Goal: Task Accomplishment & Management: Use online tool/utility

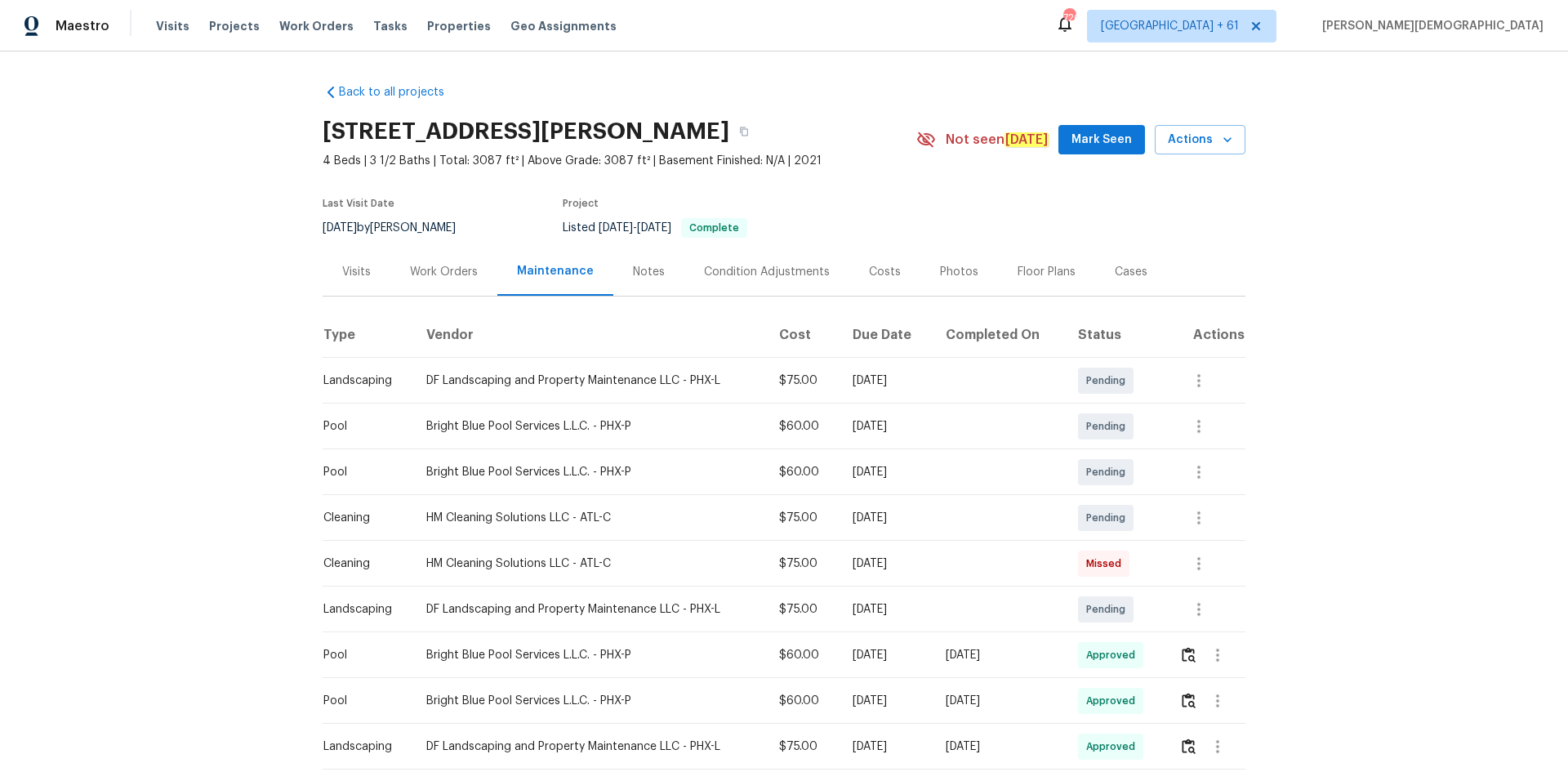
scroll to position [327, 0]
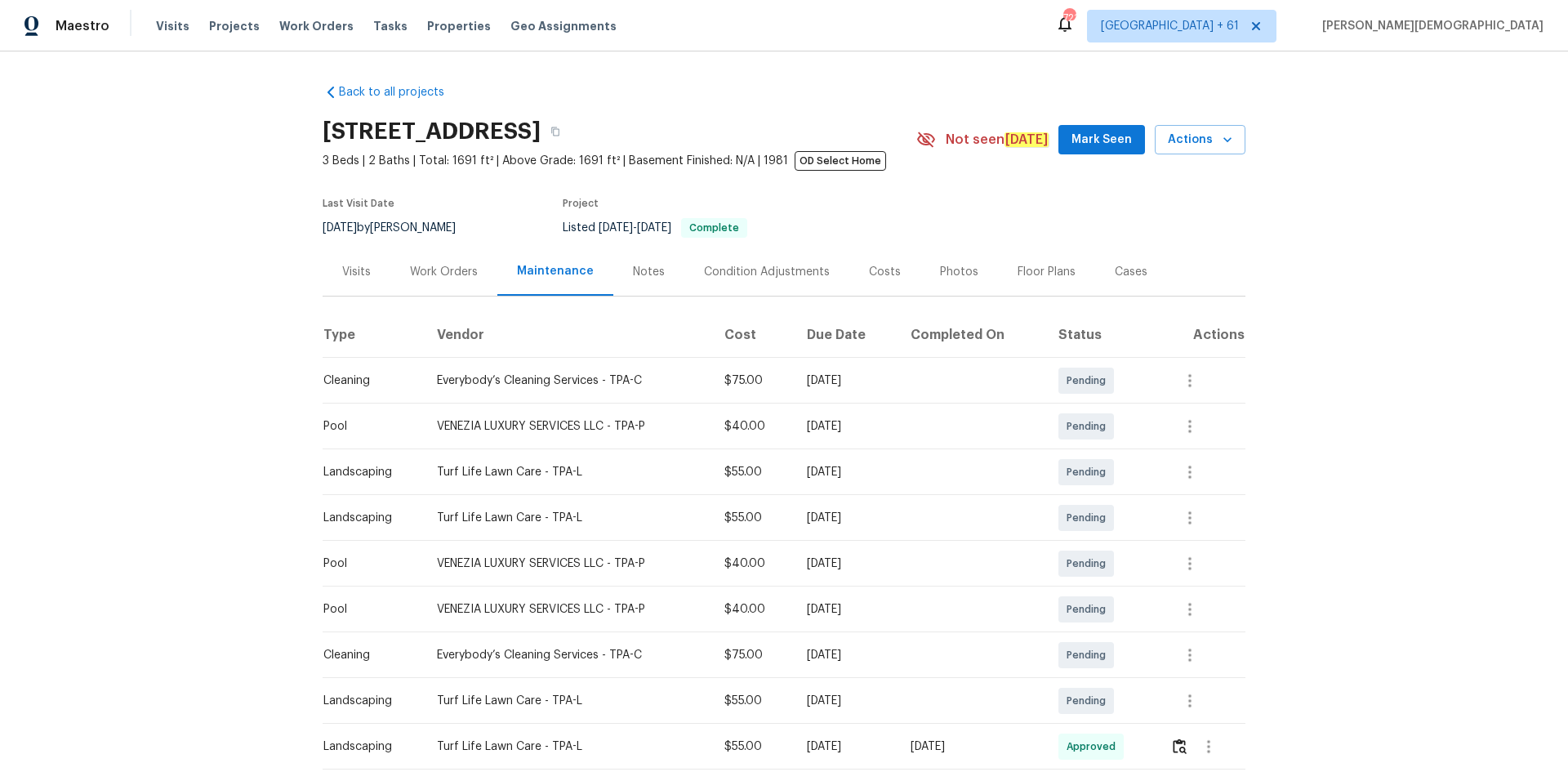
scroll to position [245, 0]
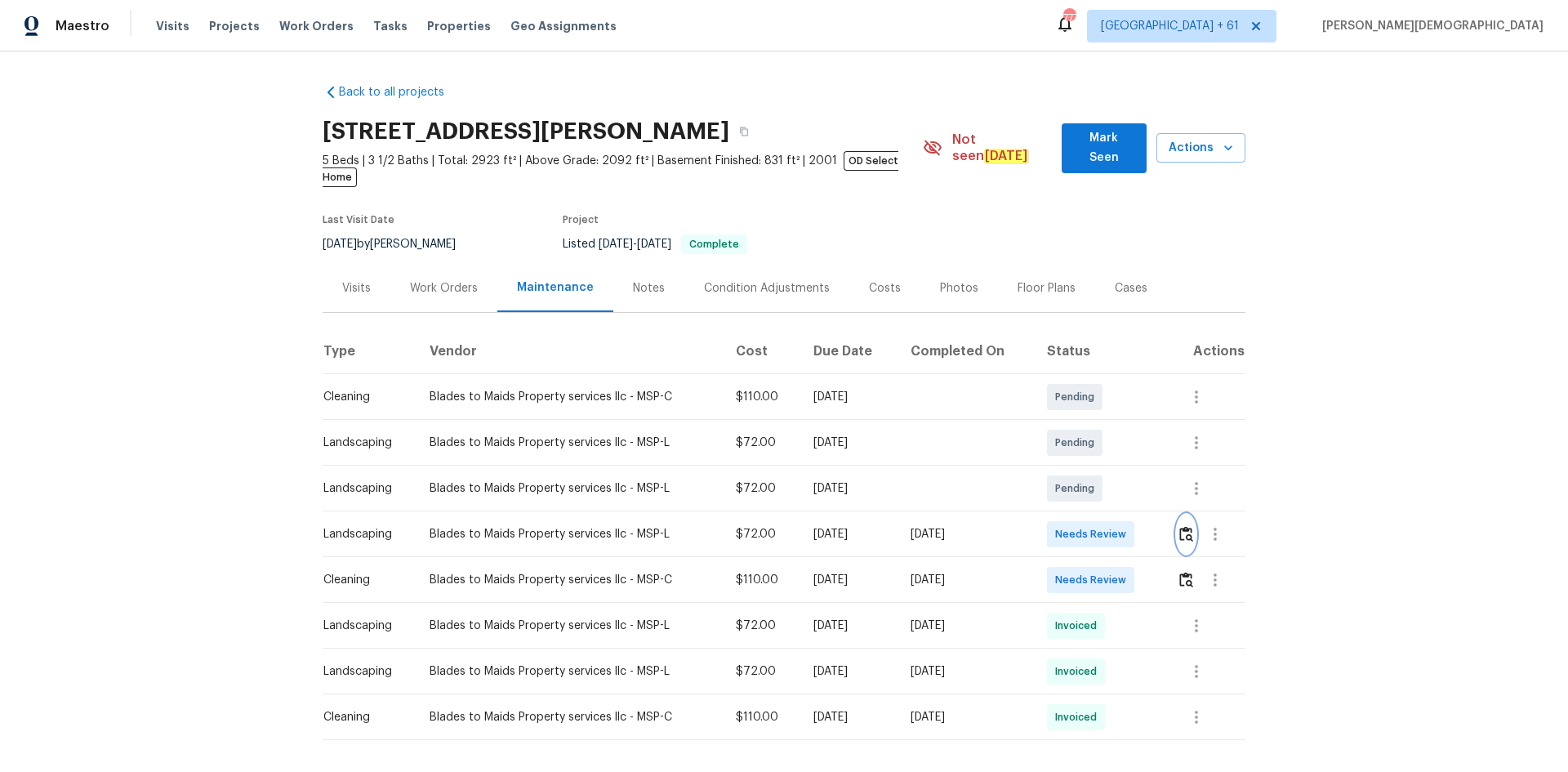
click at [1114, 516] on img "button" at bounding box center [1186, 534] width 14 height 16
click at [1114, 516] on button "button" at bounding box center [1186, 580] width 19 height 40
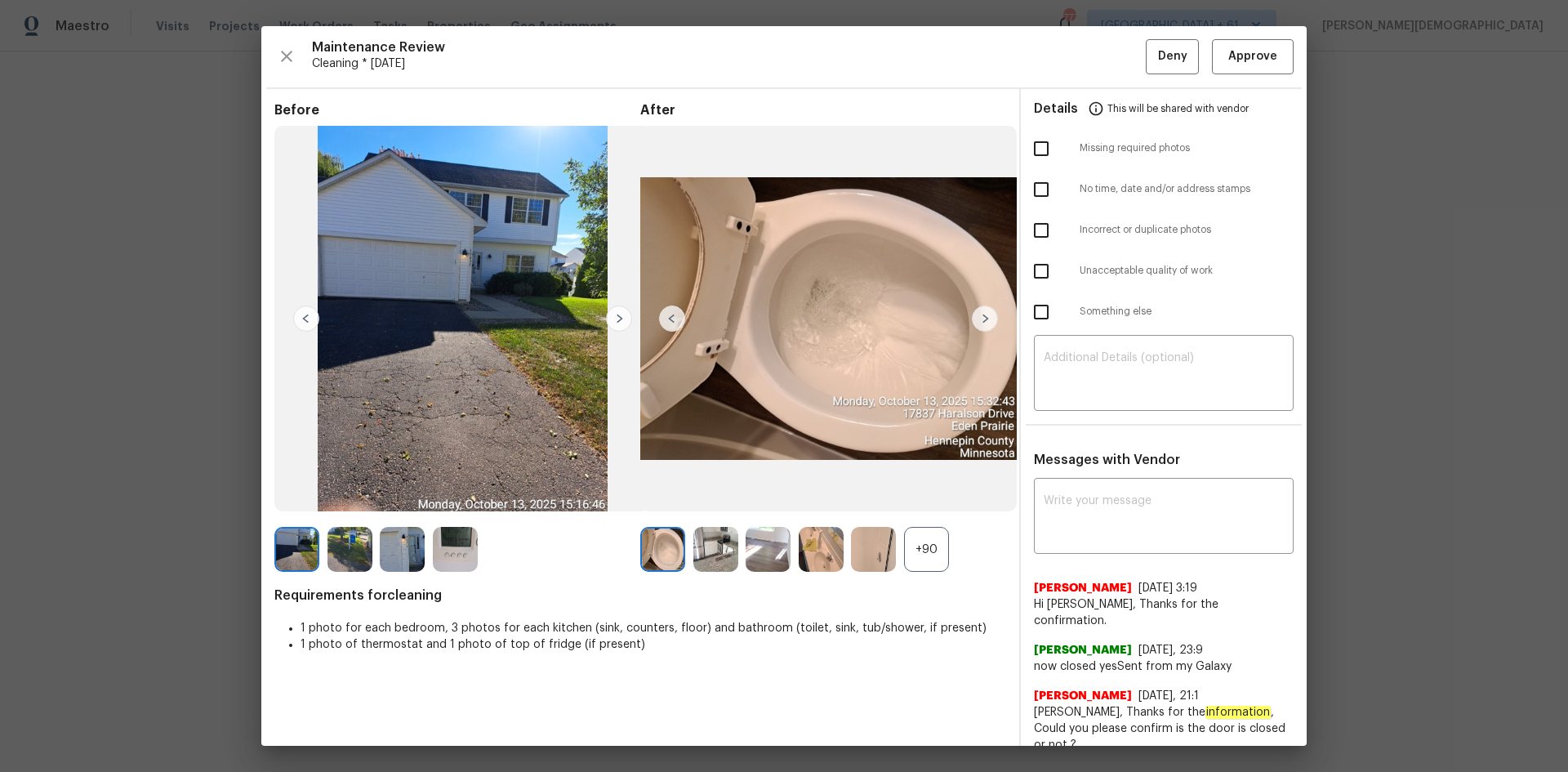
click at [1114, 73] on div "Maintenance Review Cleaning * Mon, Oct 13 Deny Approve Before After +90 Require…" at bounding box center [784, 386] width 1045 height 720
click at [1114, 60] on span "Approve" at bounding box center [1253, 56] width 49 height 21
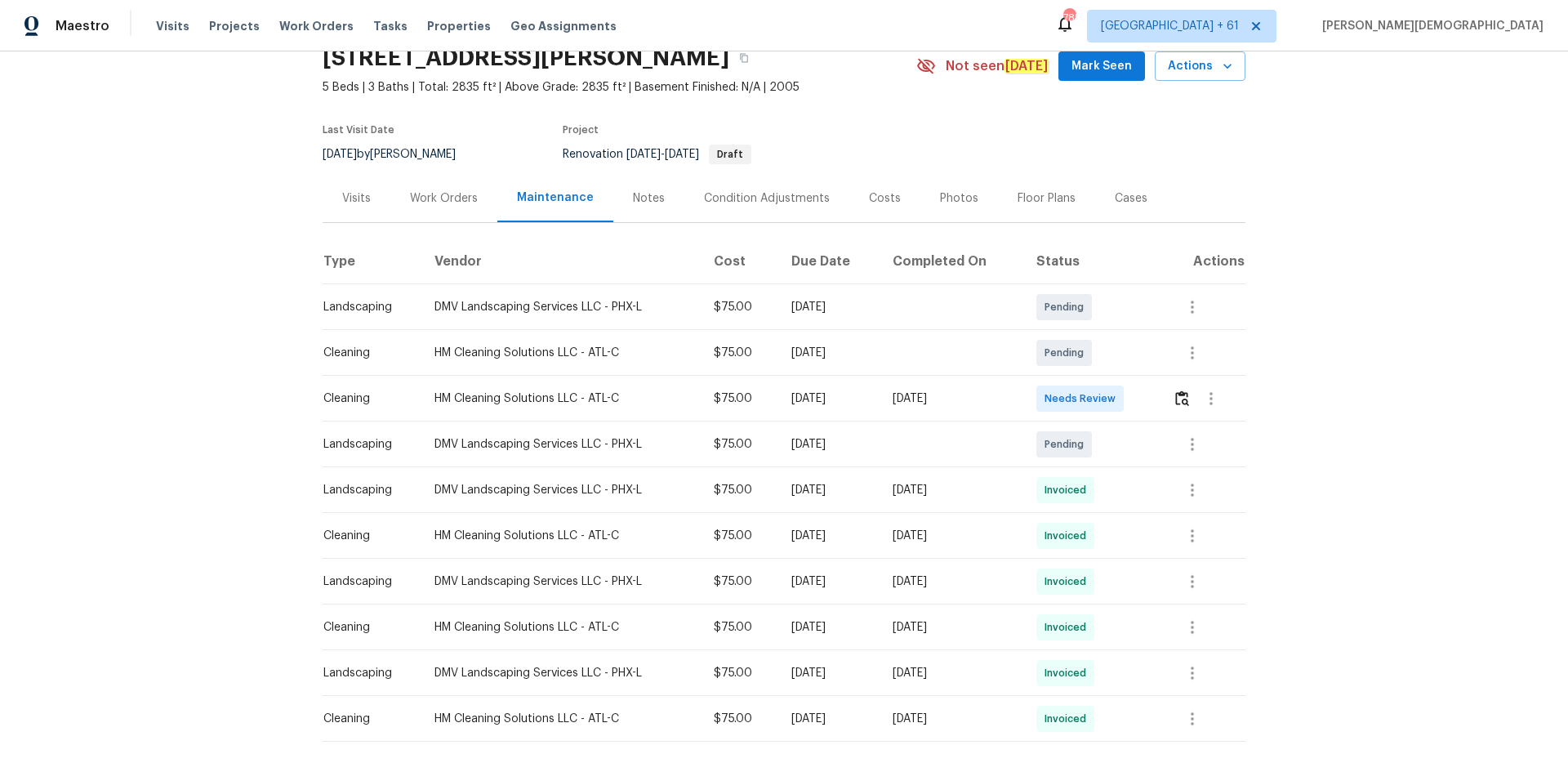
scroll to position [146, 0]
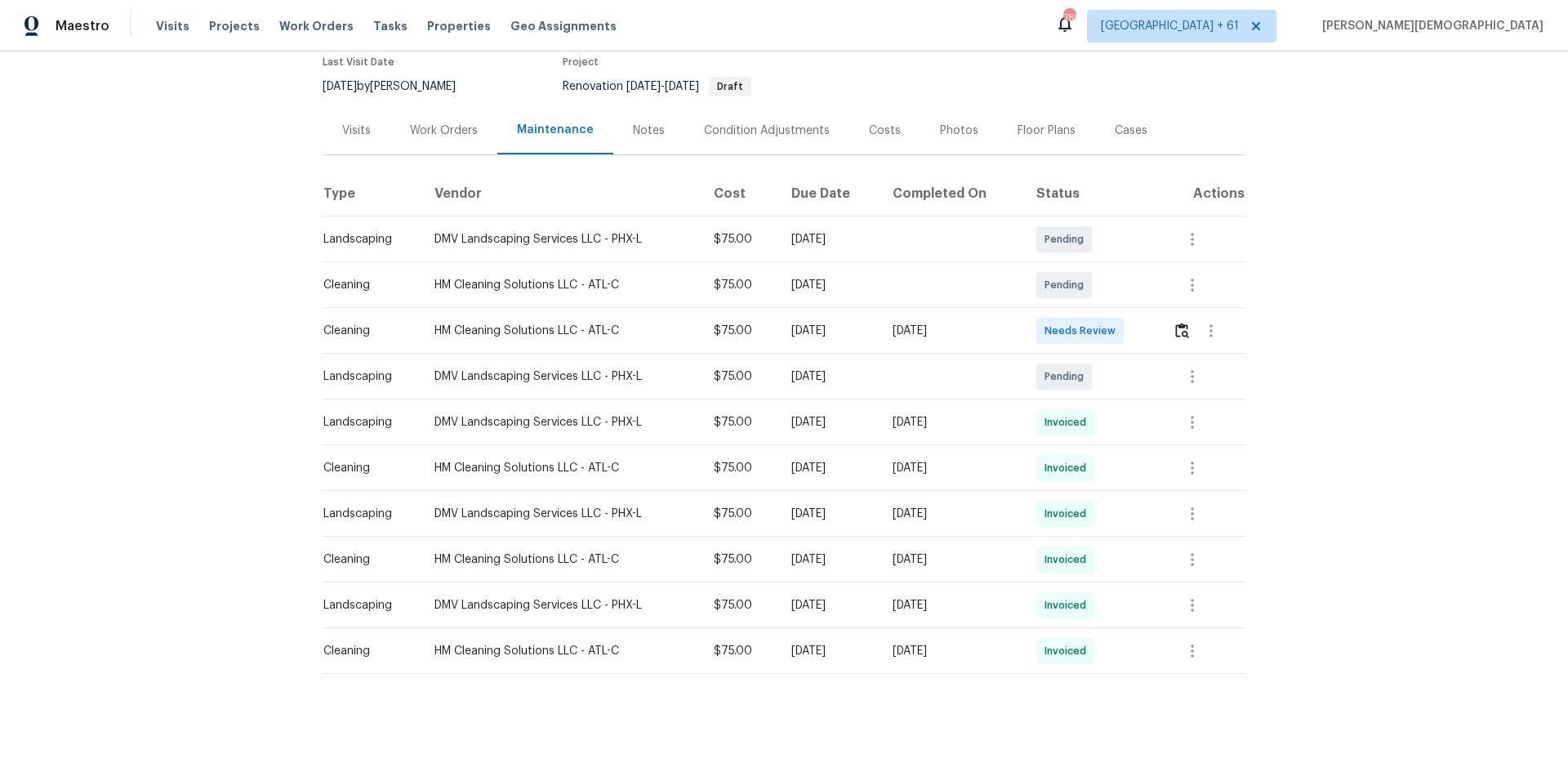
click at [1114, 312] on td at bounding box center [1201, 331] width 86 height 45
click at [1114, 321] on icon "button" at bounding box center [1211, 331] width 20 height 20
click at [1114, 315] on div at bounding box center [784, 386] width 1568 height 772
click at [1114, 322] on img "button" at bounding box center [1182, 330] width 14 height 16
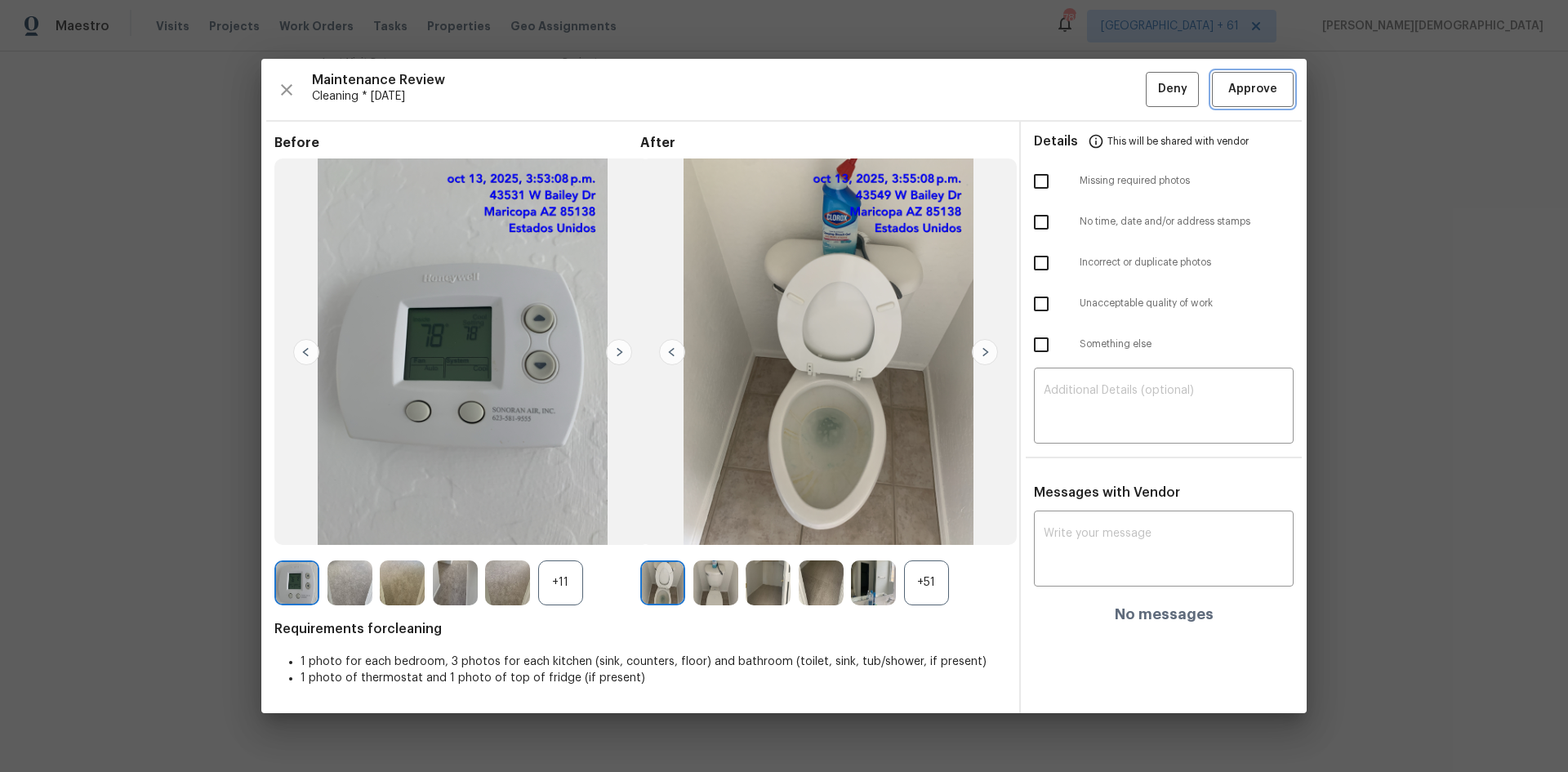
drag, startPoint x: 1239, startPoint y: 101, endPoint x: 1268, endPoint y: 230, distance: 132.2
click at [1114, 101] on button "Approve" at bounding box center [1252, 90] width 82 height 36
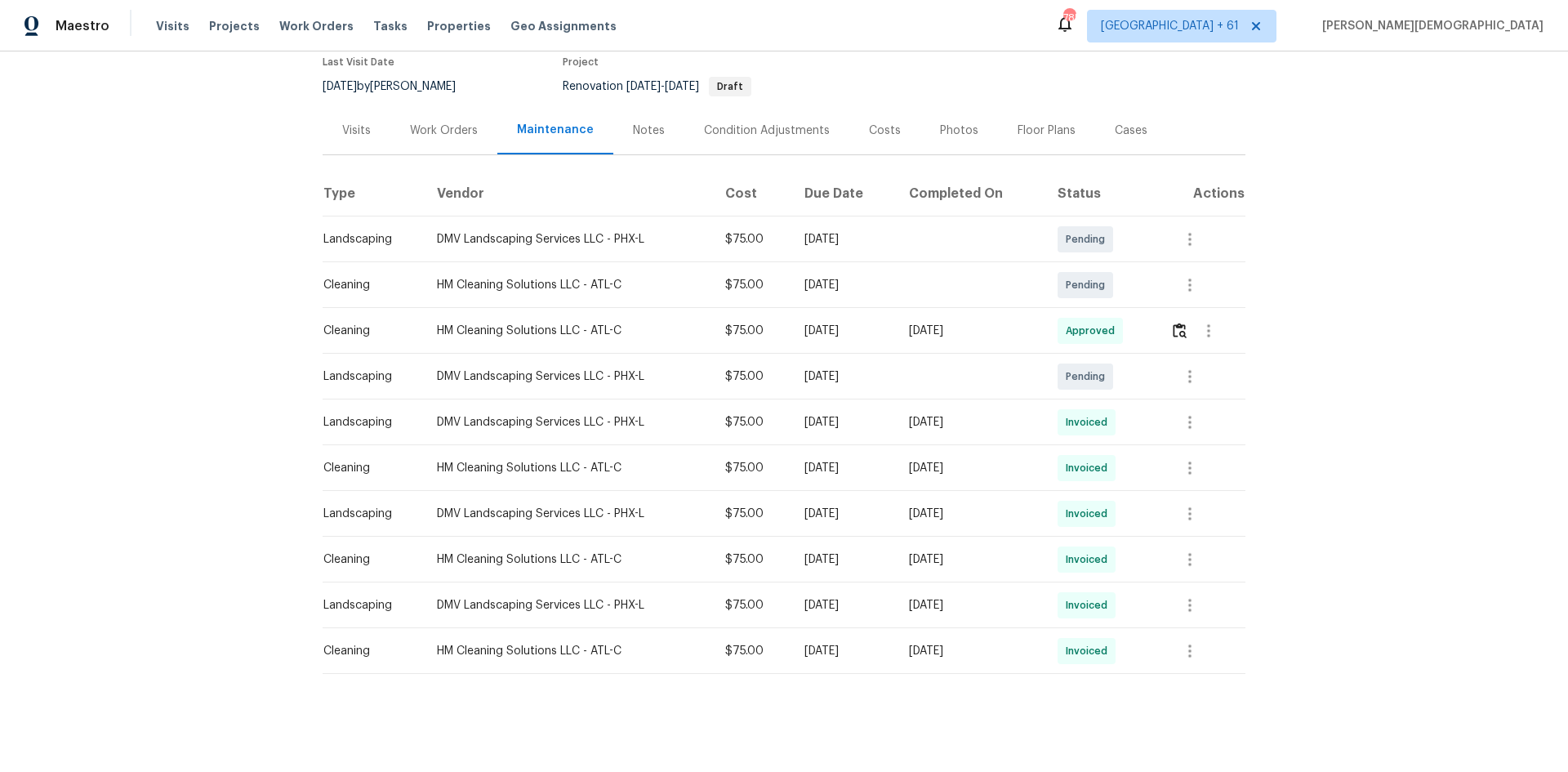
click at [1114, 393] on div "Back to all projects 43531 W Bailey Dr, Maricopa, AZ 85138 5 Beds | 3 Baths | T…" at bounding box center [784, 411] width 1568 height 721
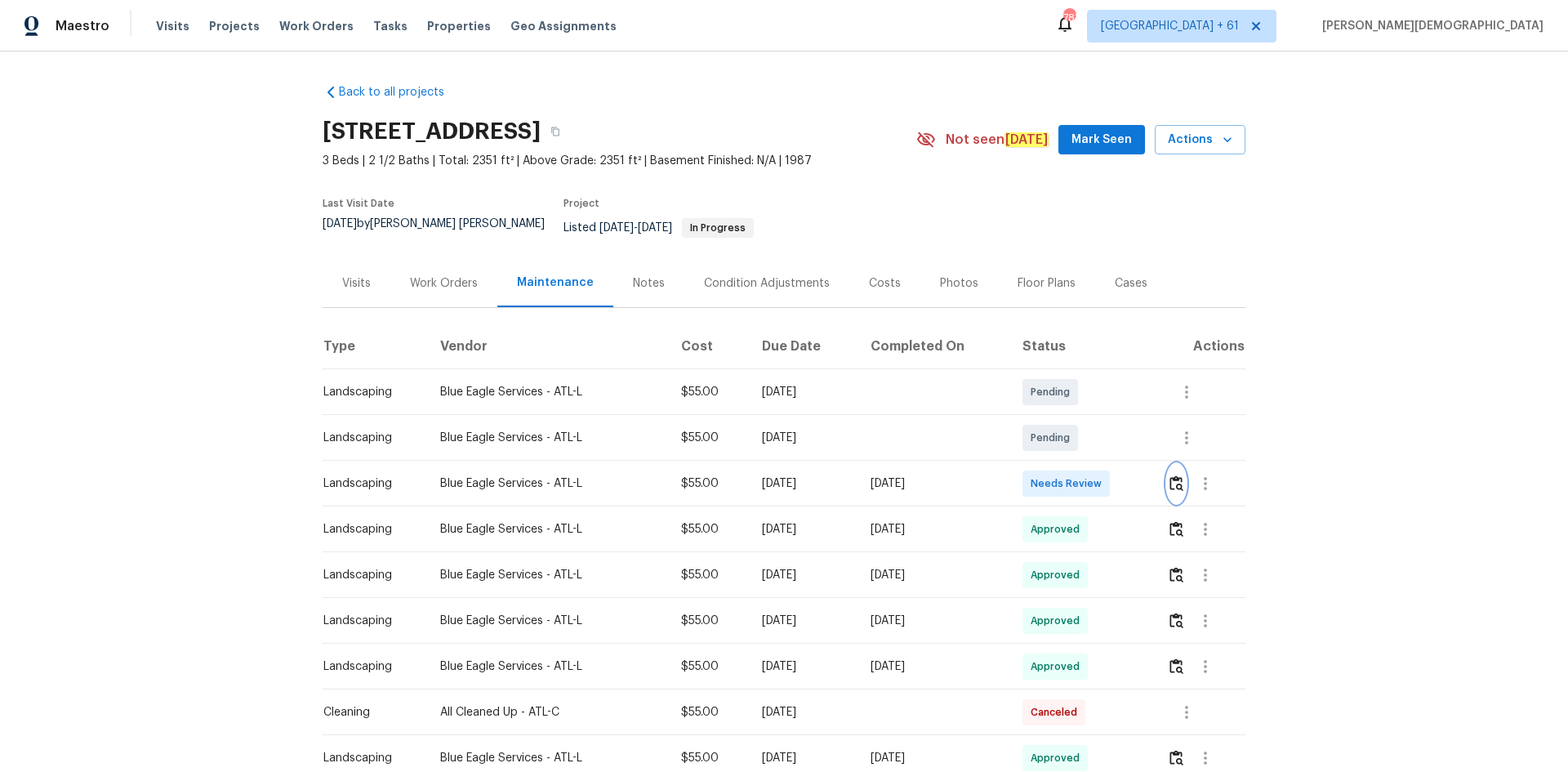
click at [1114, 464] on button "button" at bounding box center [1176, 483] width 19 height 40
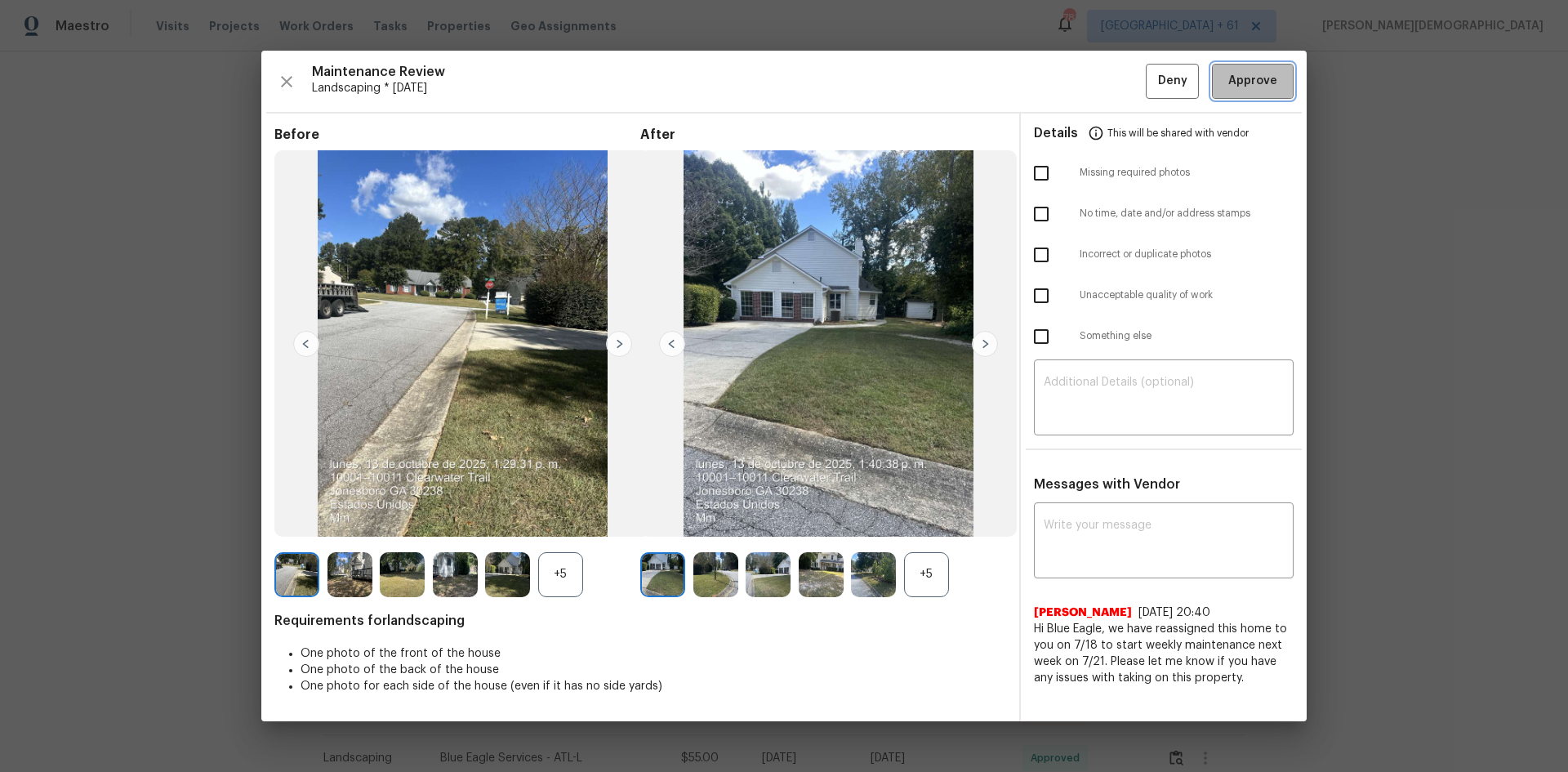
click at [1114, 84] on span "Approve" at bounding box center [1253, 81] width 49 height 21
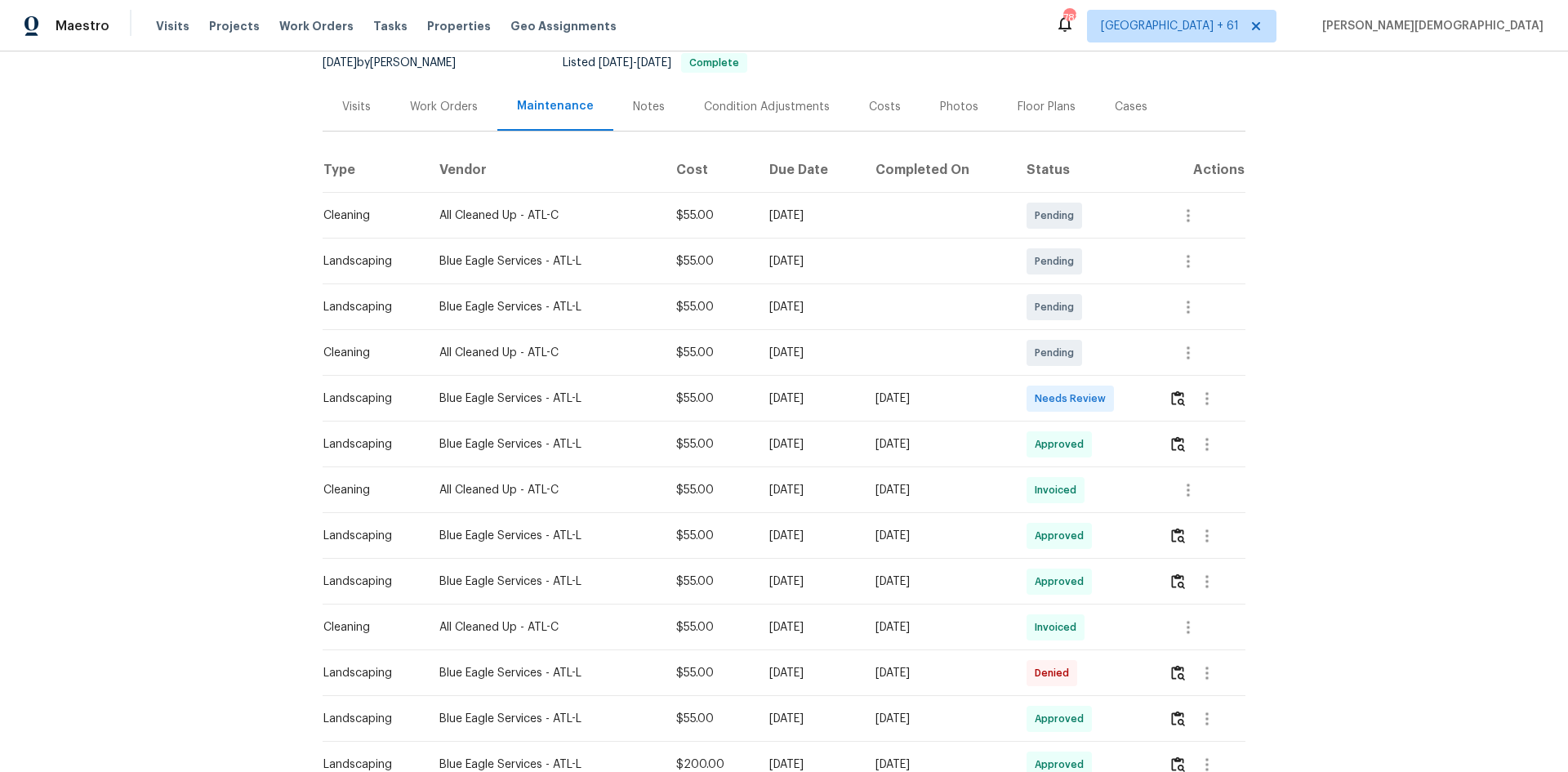
scroll to position [245, 0]
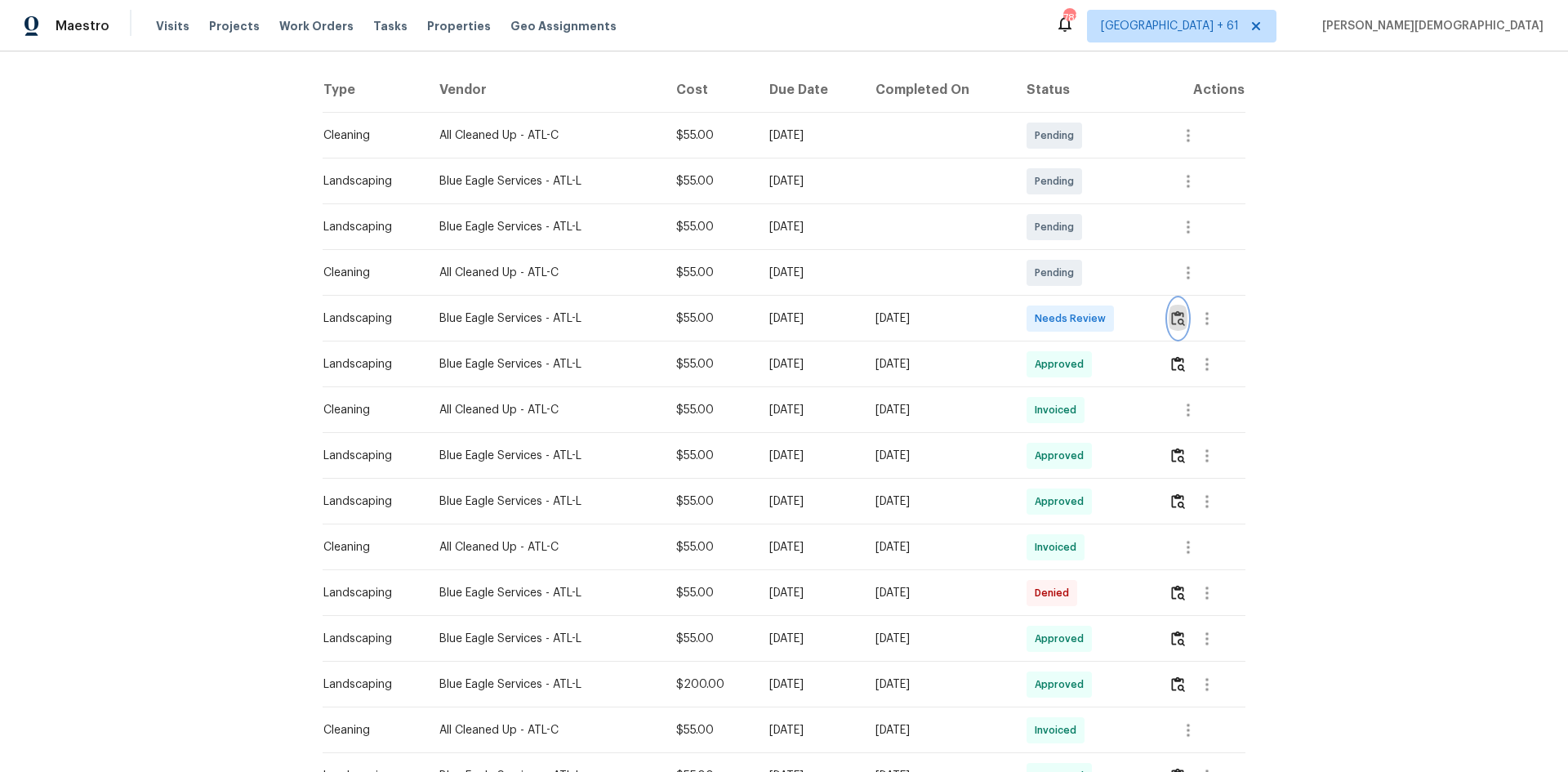
click at [1114, 299] on button "button" at bounding box center [1177, 318] width 19 height 40
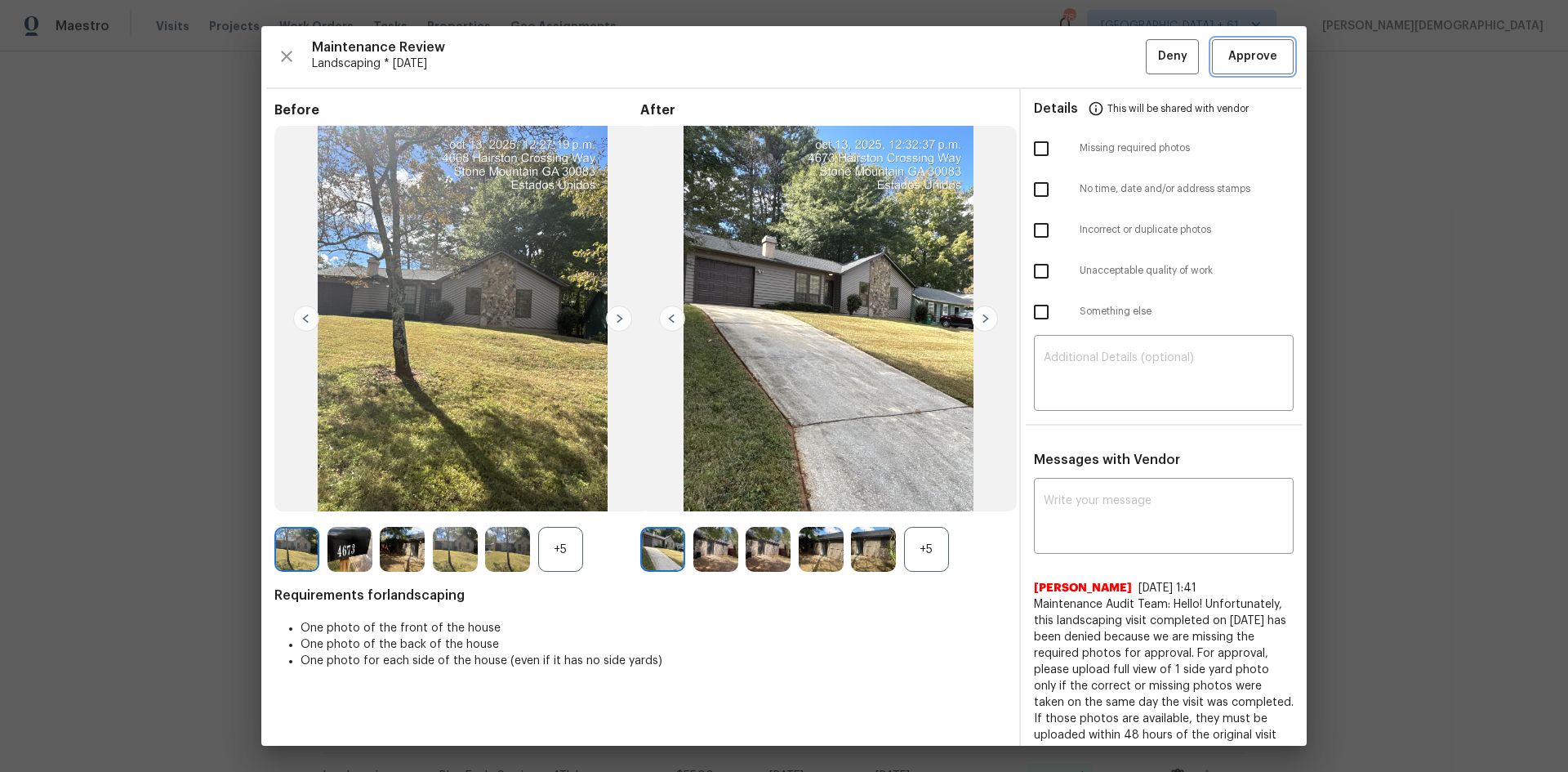
click at [1114, 50] on span "Approve" at bounding box center [1253, 56] width 49 height 21
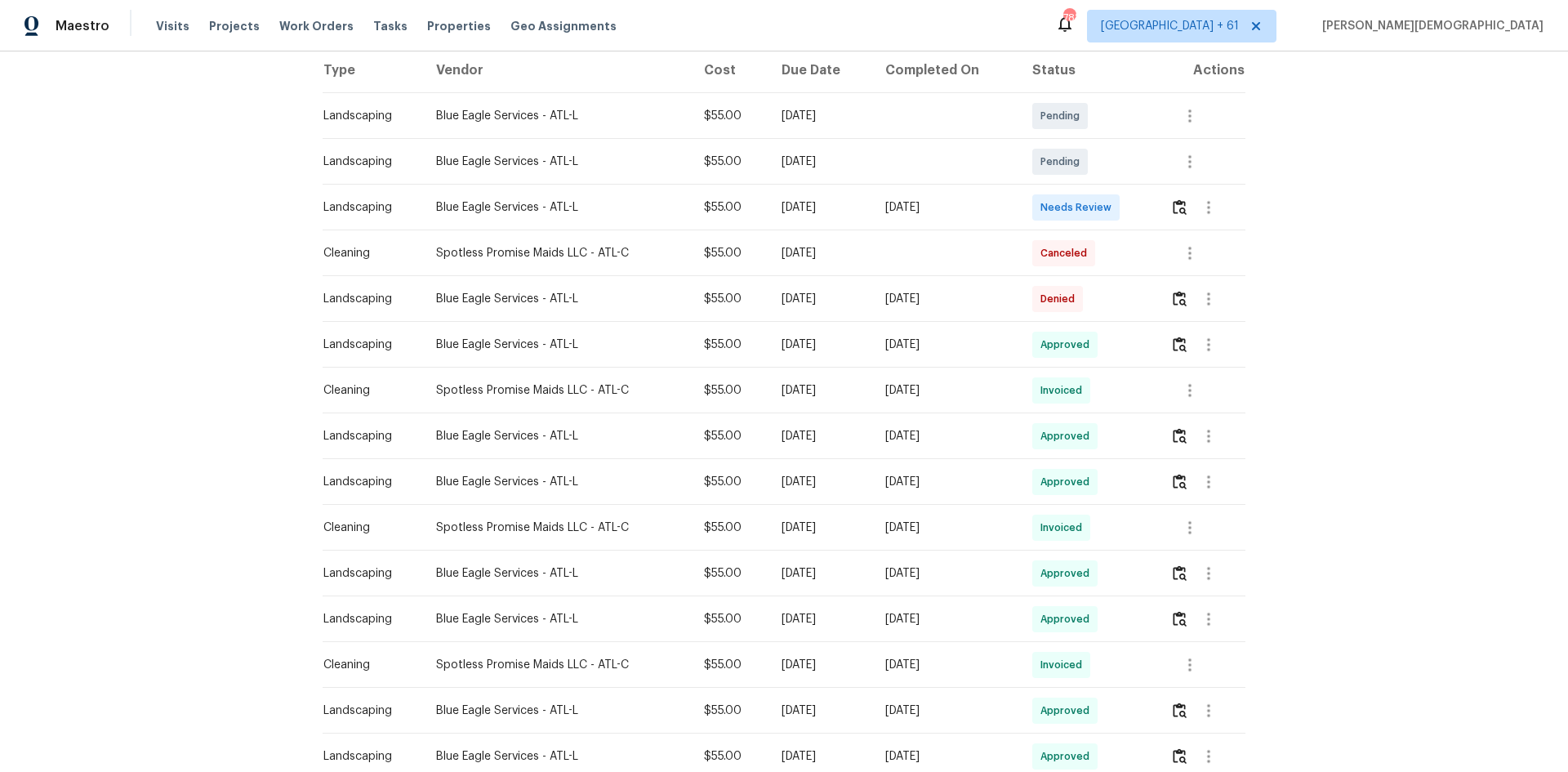
scroll to position [327, 0]
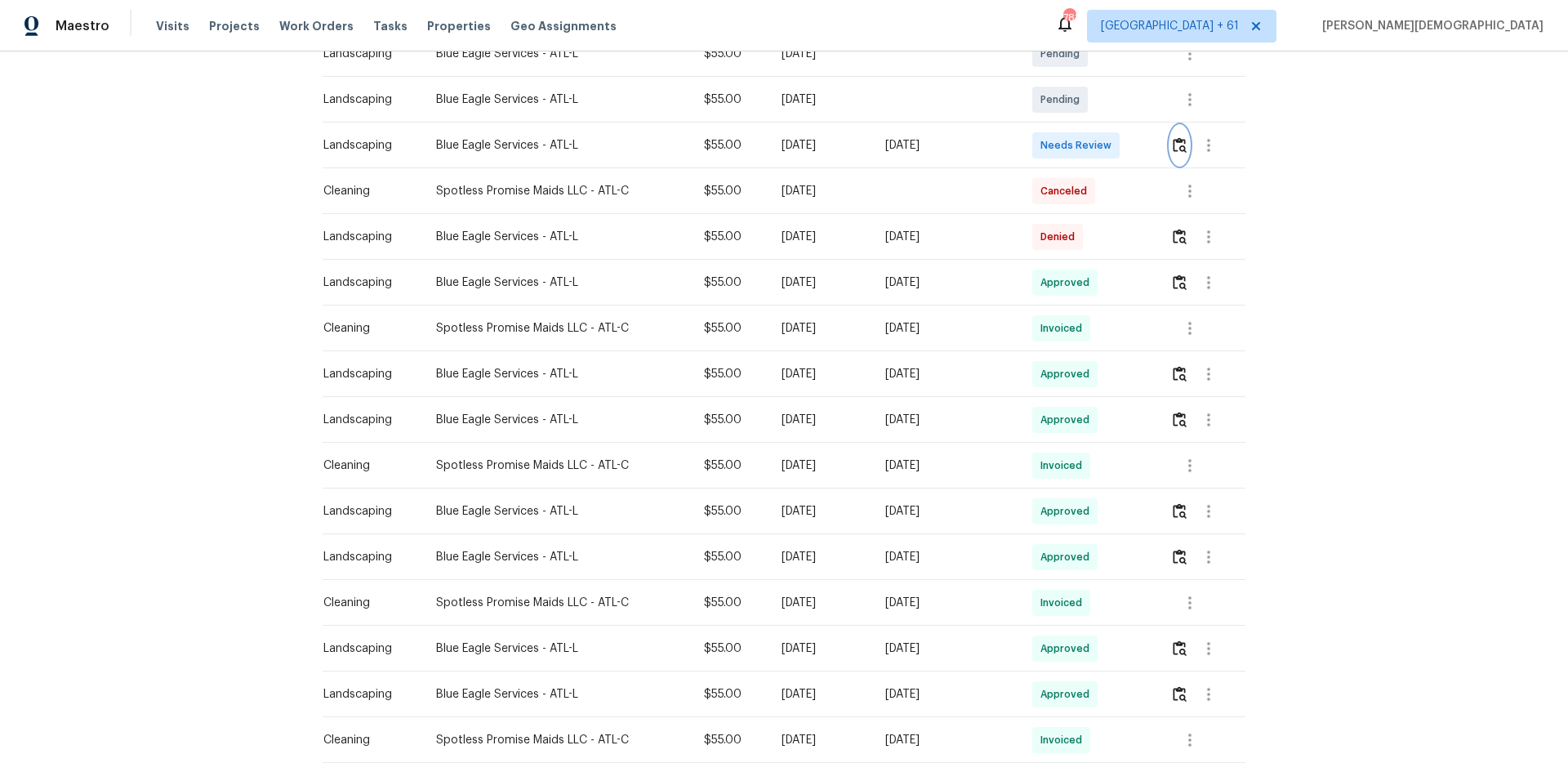
click at [844, 137] on img "button" at bounding box center [1180, 145] width 14 height 16
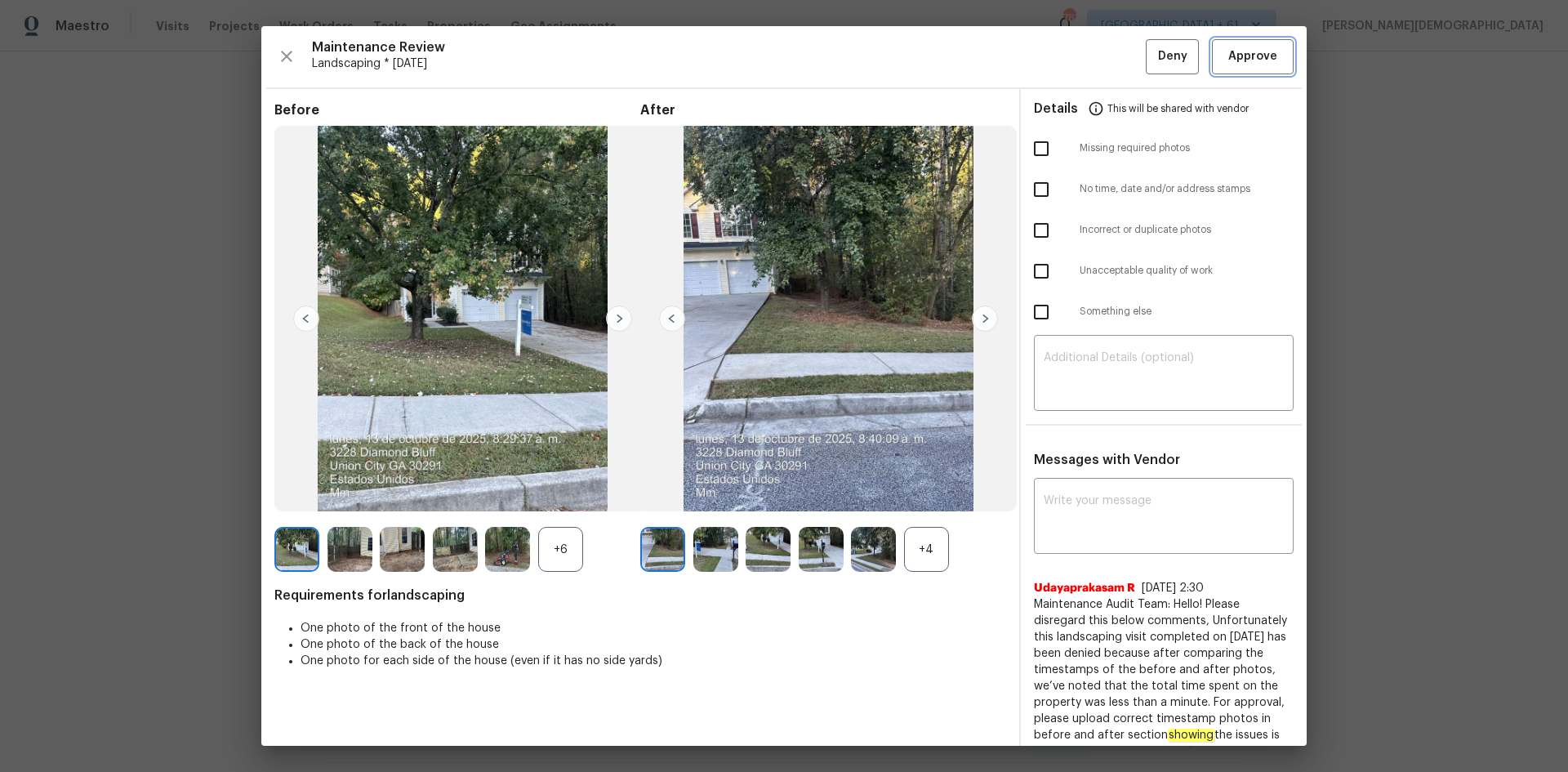
click at [844, 58] on span "Approve" at bounding box center [1253, 56] width 49 height 21
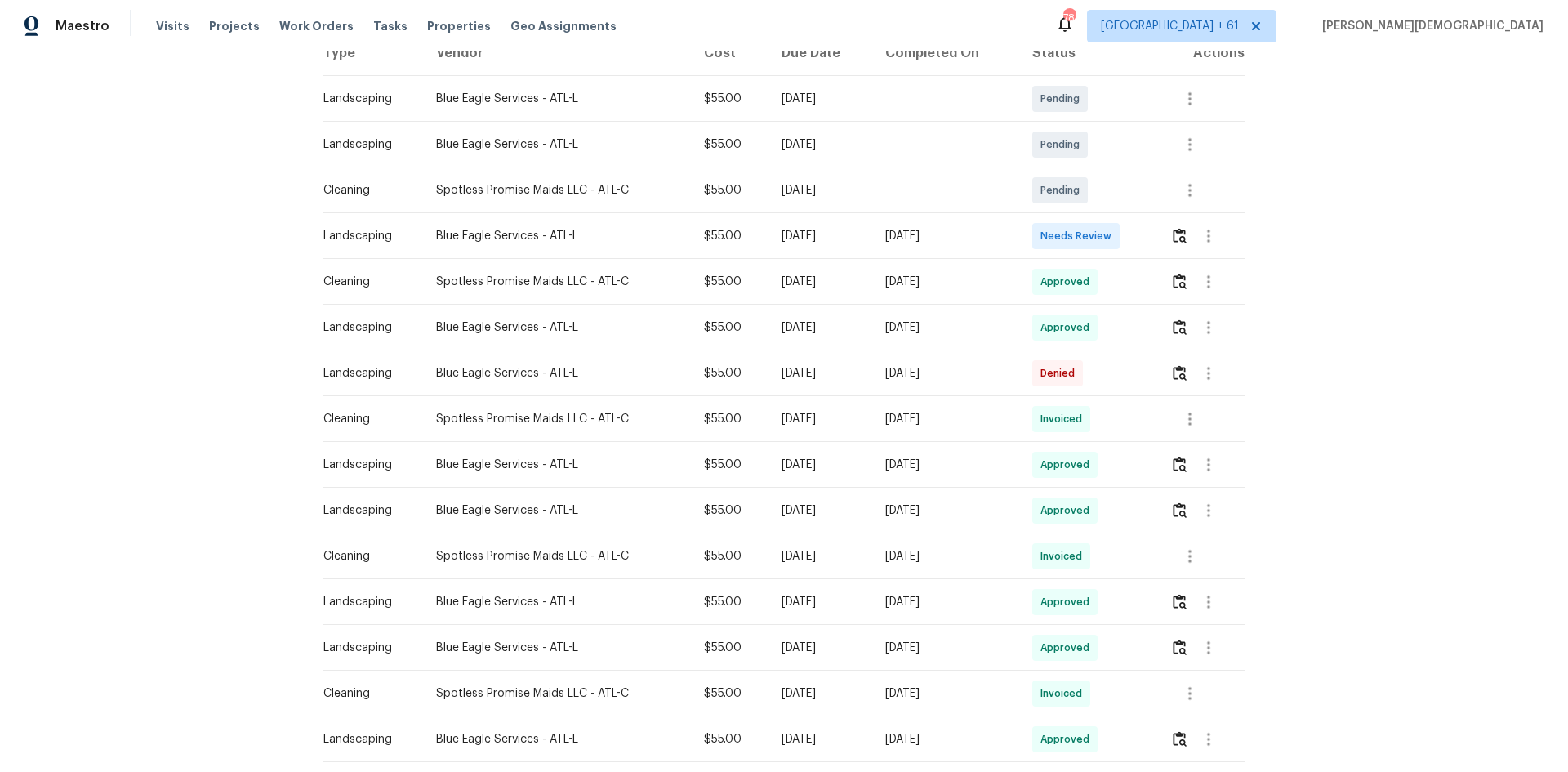
scroll to position [327, 0]
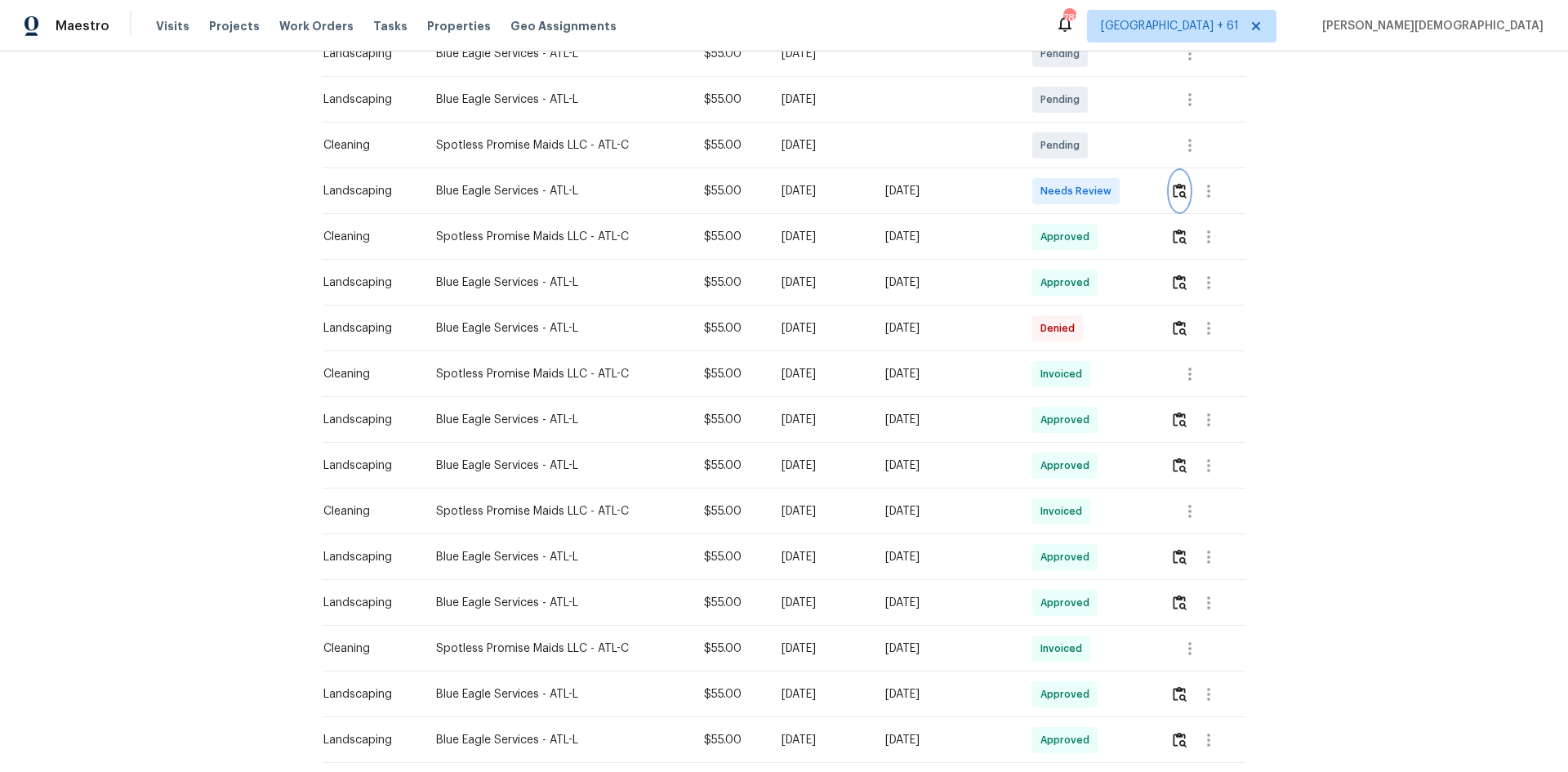
click at [1114, 191] on img "button" at bounding box center [1180, 191] width 14 height 16
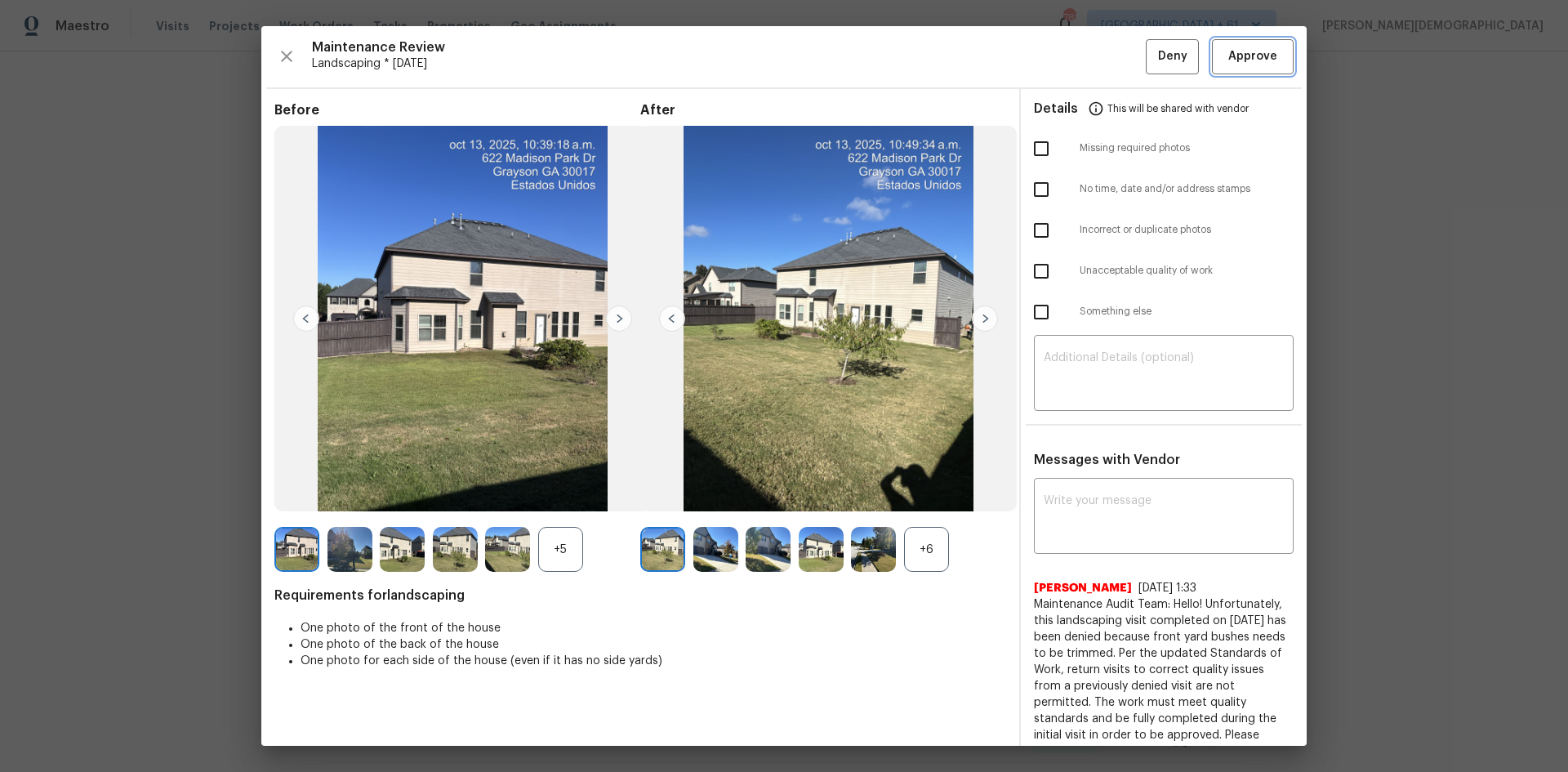
click at [1114, 63] on span "Approve" at bounding box center [1253, 56] width 49 height 21
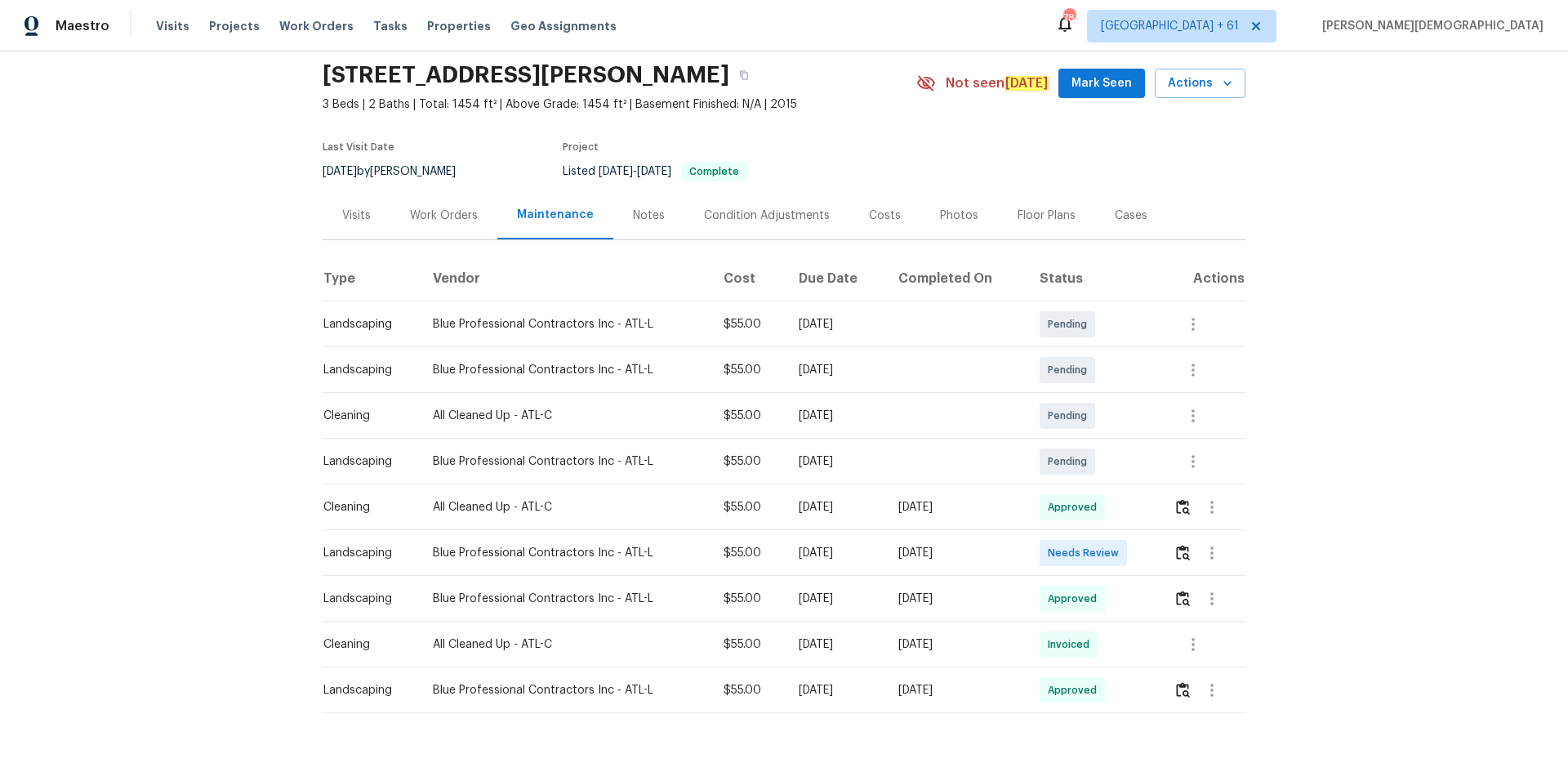
scroll to position [101, 0]
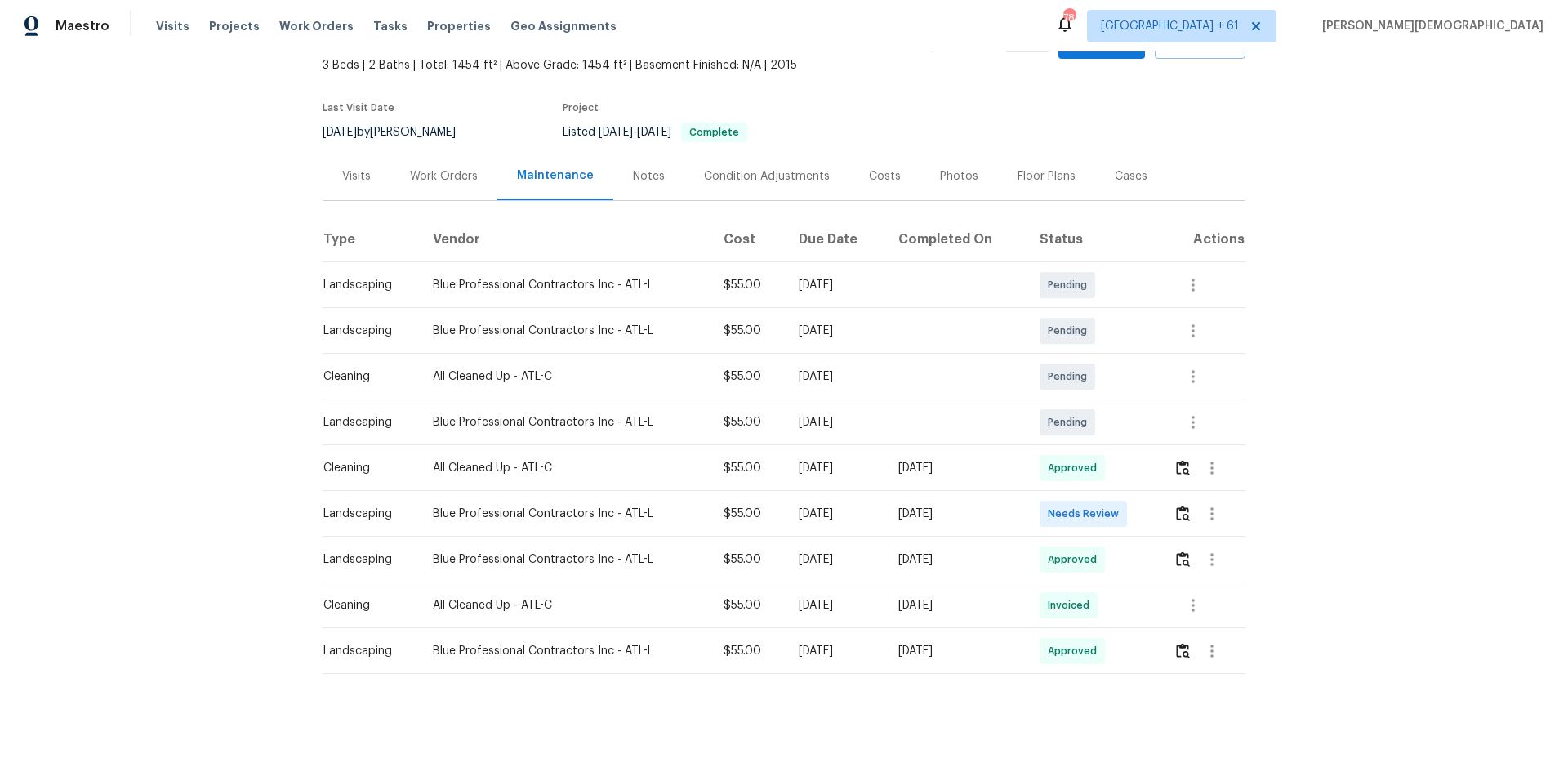
click at [1114, 506] on td at bounding box center [1202, 514] width 85 height 45
click at [1114, 494] on button "button" at bounding box center [1182, 514] width 19 height 40
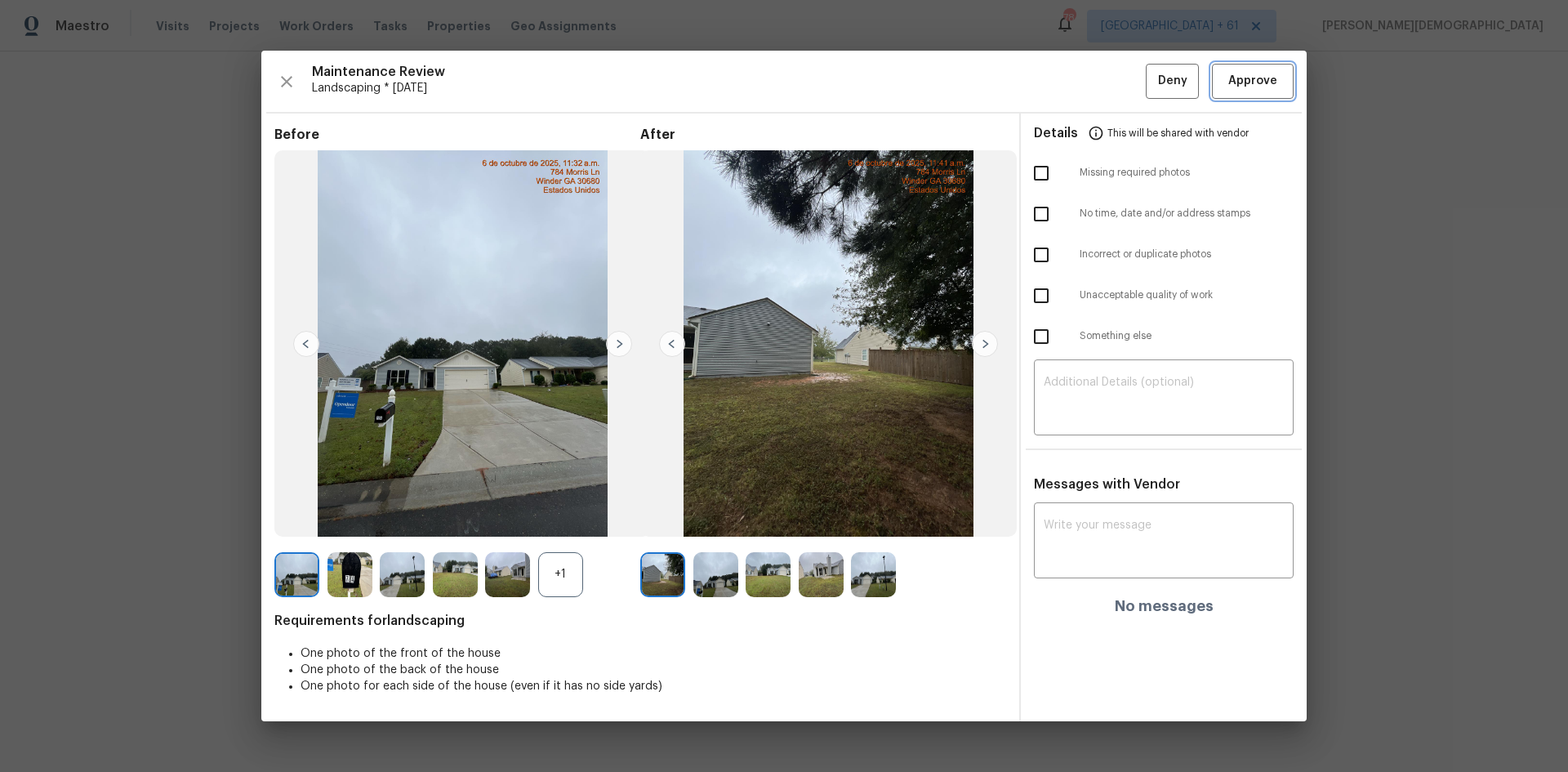
click at [1114, 91] on span "Approve" at bounding box center [1253, 81] width 49 height 21
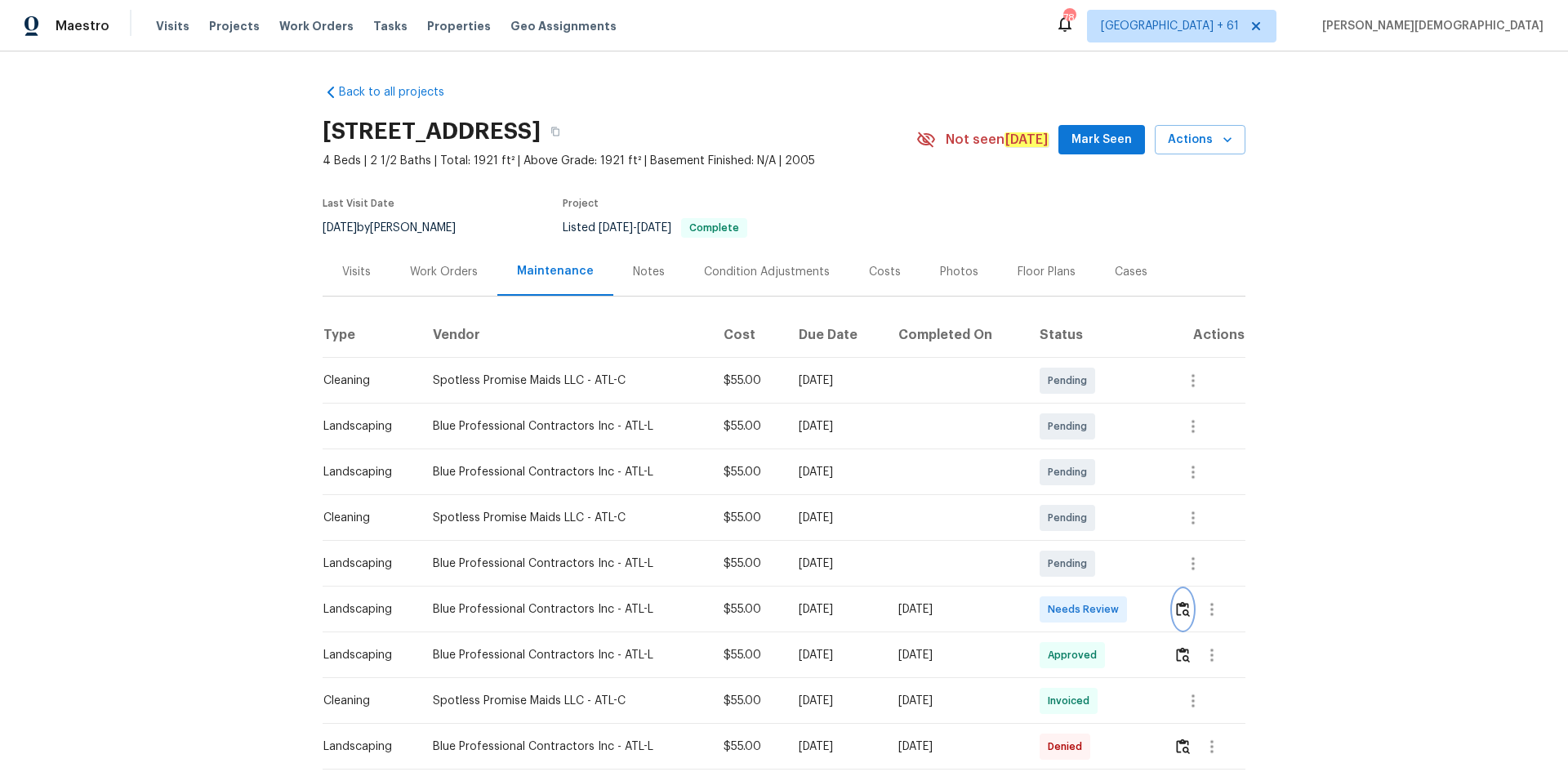
click at [844, 515] on button "button" at bounding box center [1182, 610] width 19 height 40
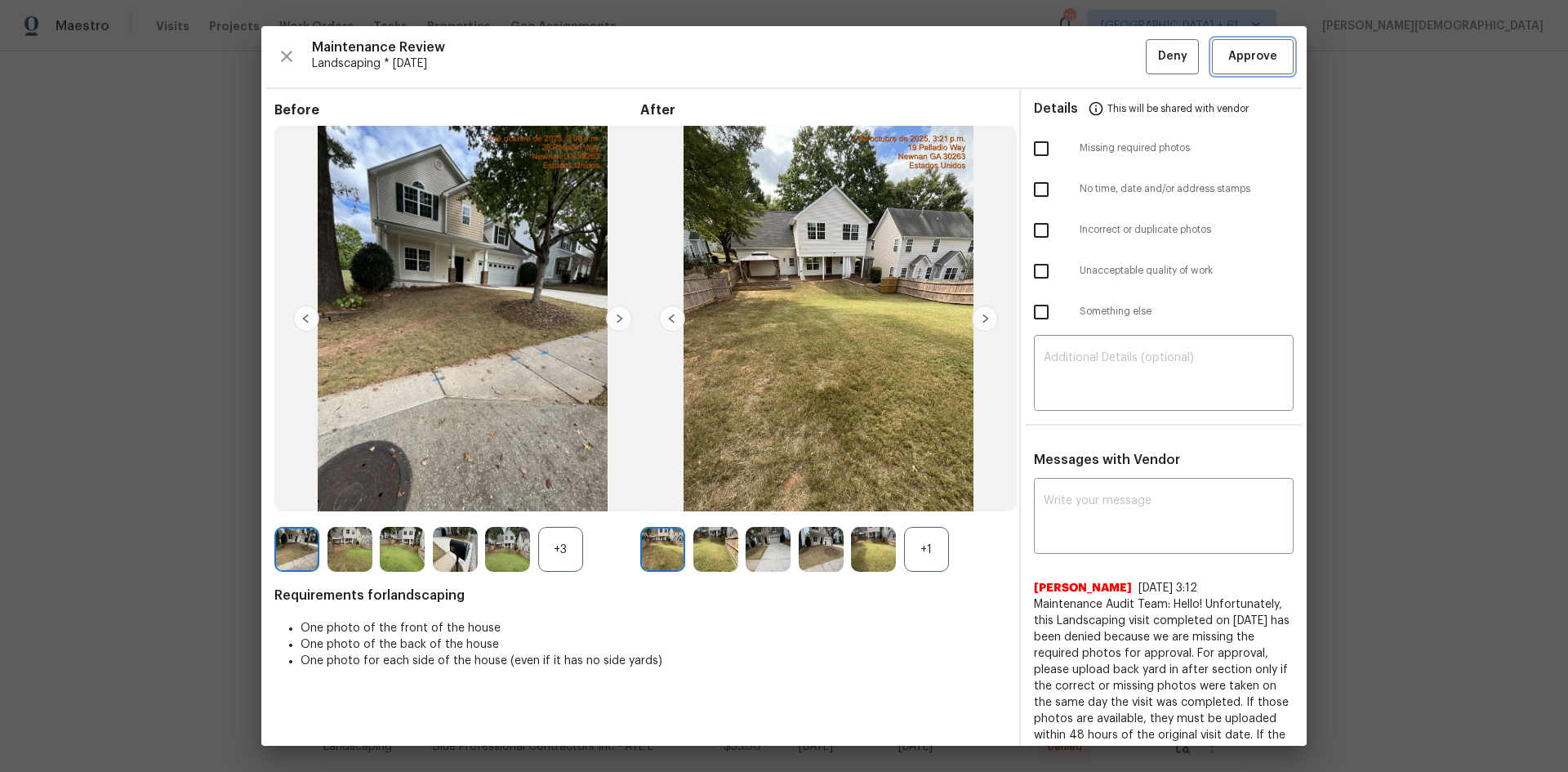
click at [844, 54] on span "Approve" at bounding box center [1253, 56] width 49 height 21
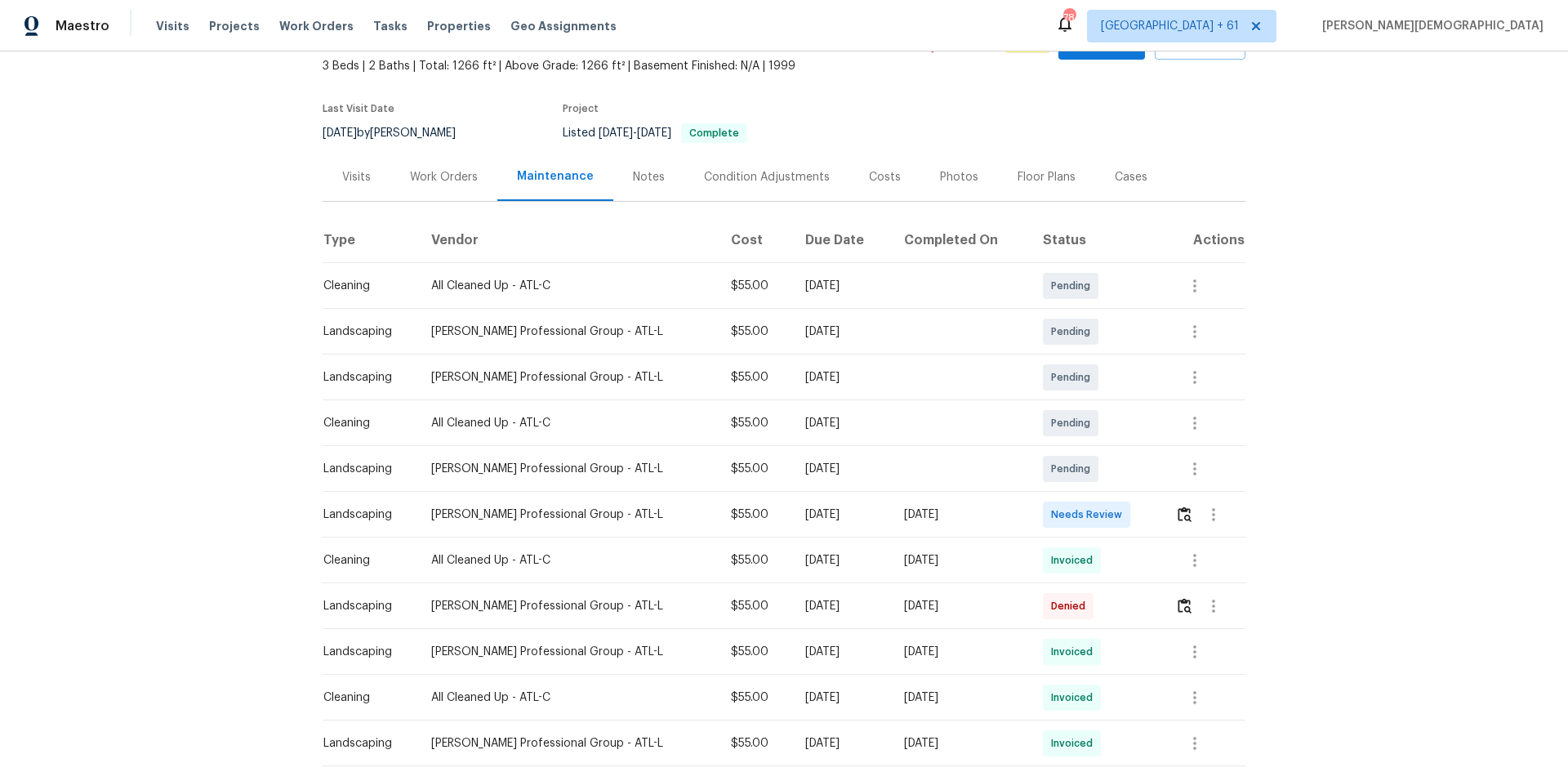
scroll to position [163, 0]
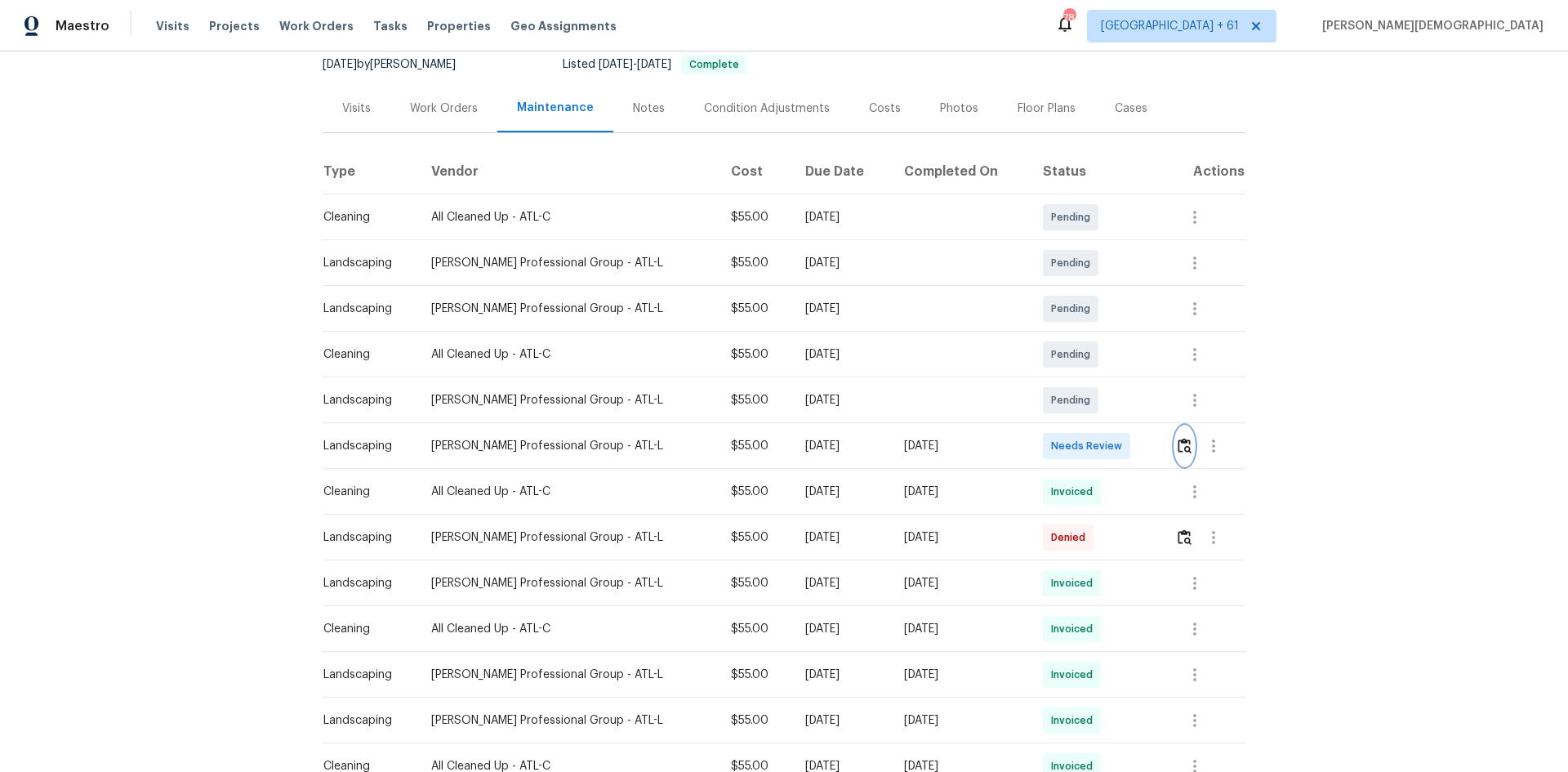
click at [1114, 427] on button "button" at bounding box center [1184, 446] width 19 height 40
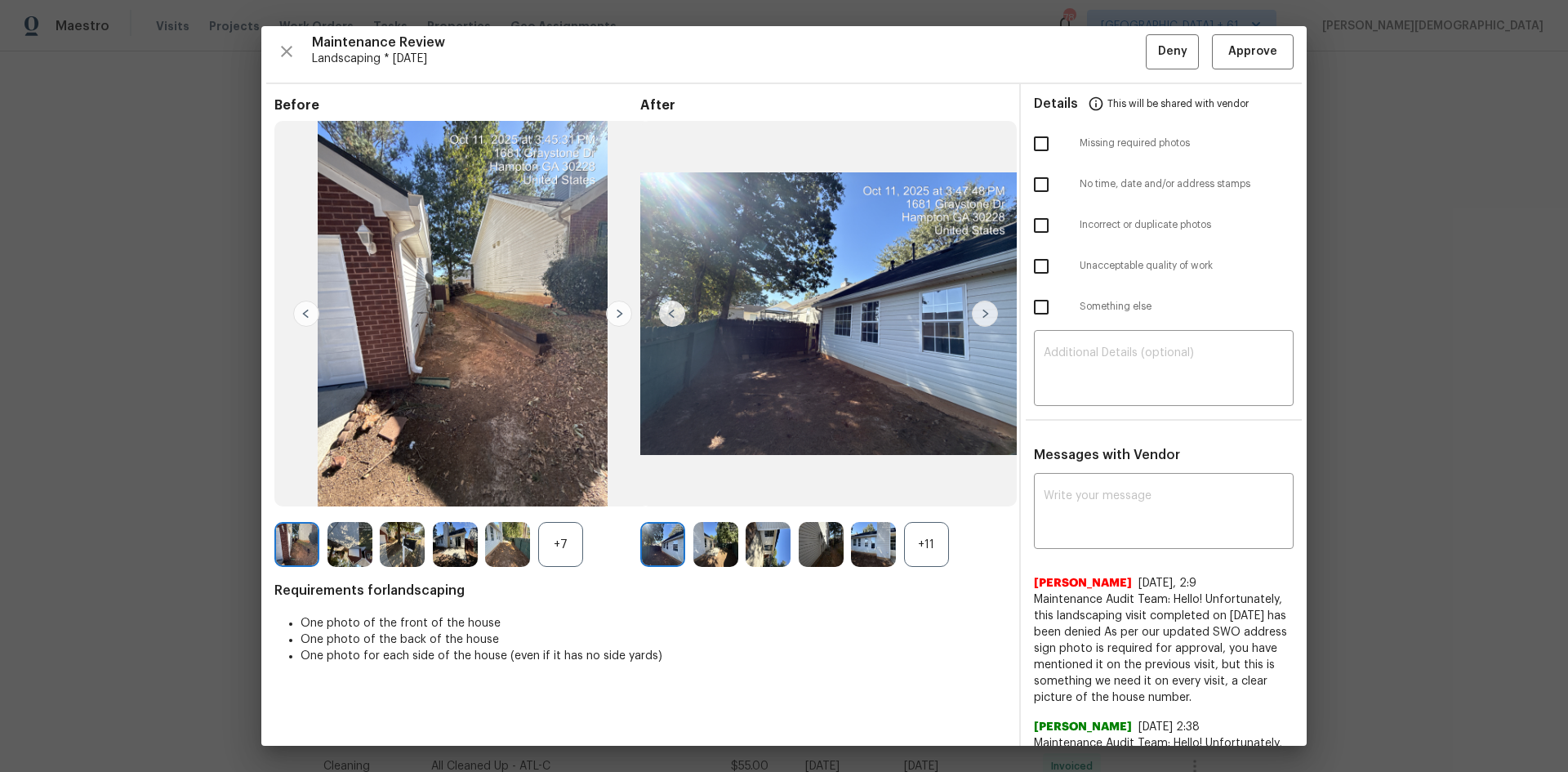
scroll to position [0, 0]
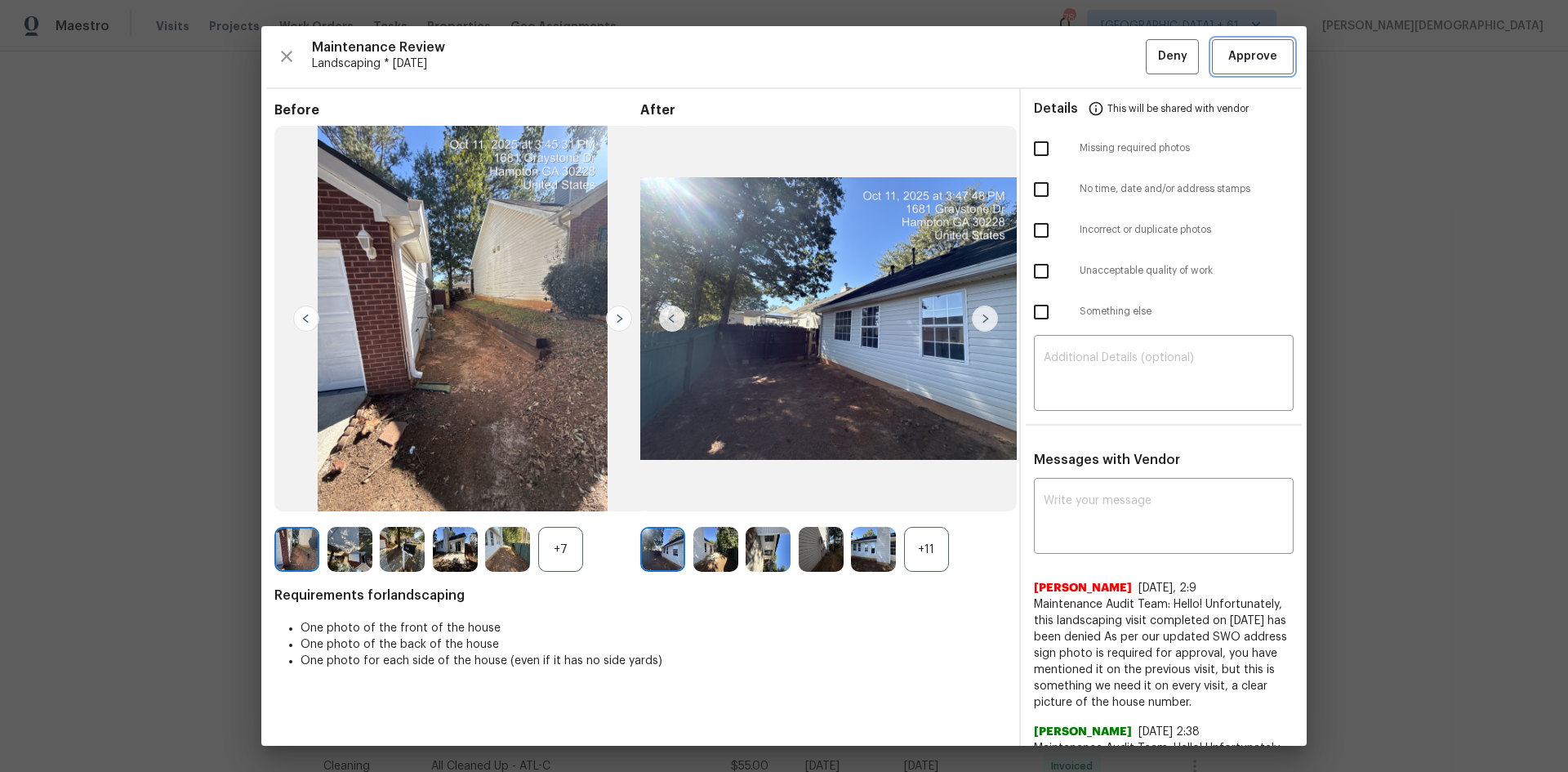
click at [1114, 66] on button "Approve" at bounding box center [1252, 57] width 82 height 36
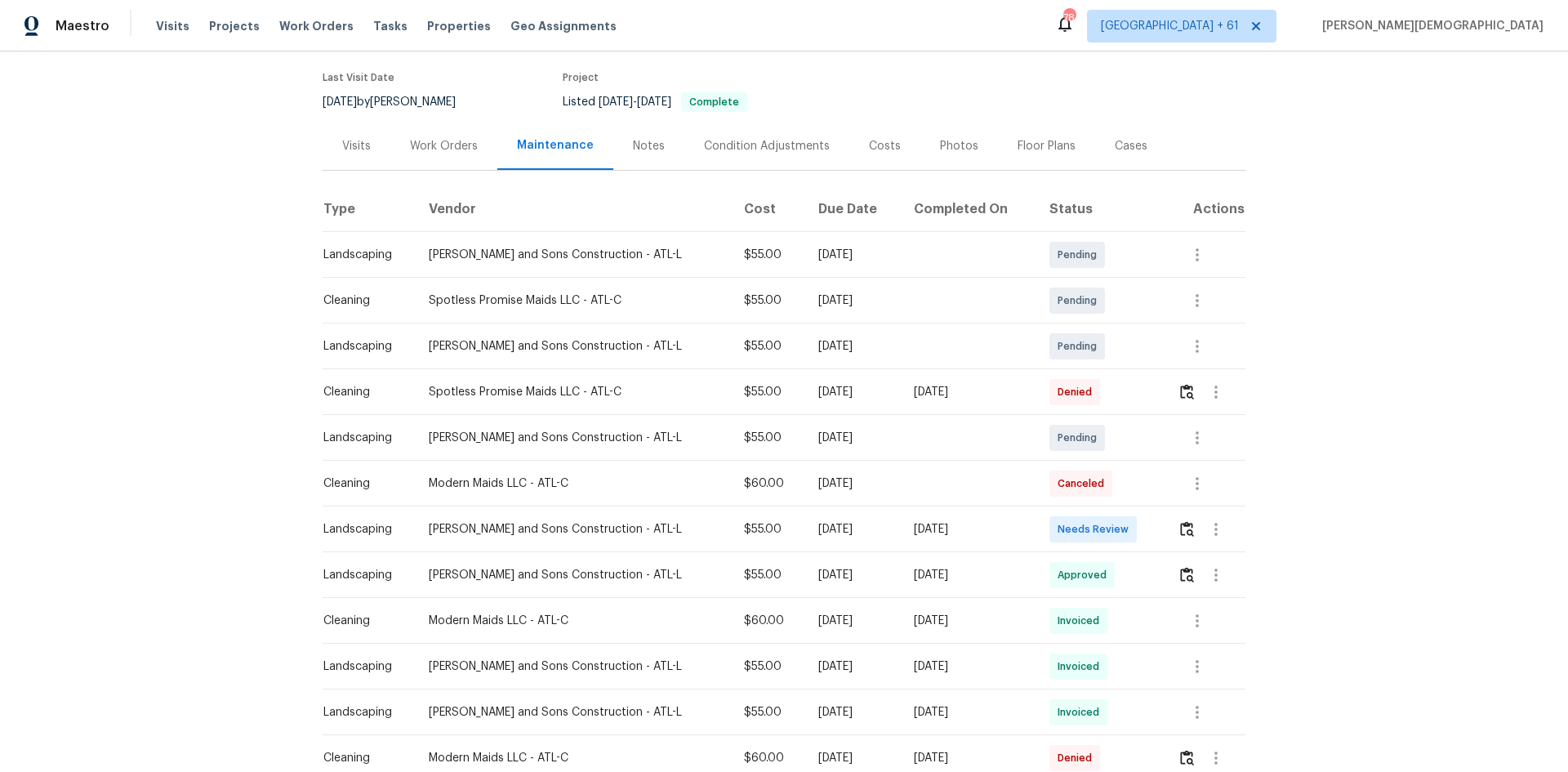
scroll to position [245, 0]
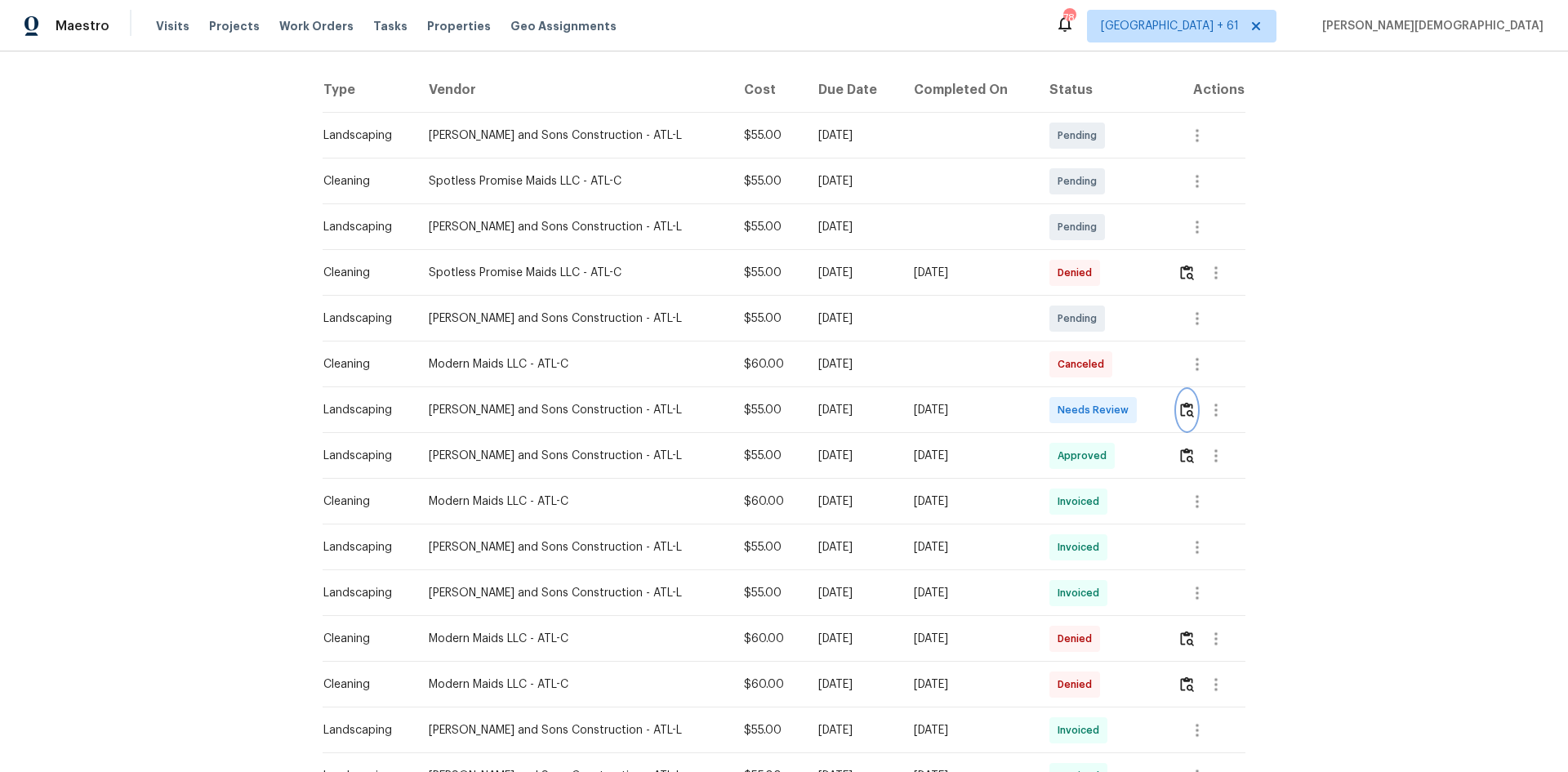
click at [1114, 403] on button "button" at bounding box center [1187, 410] width 19 height 40
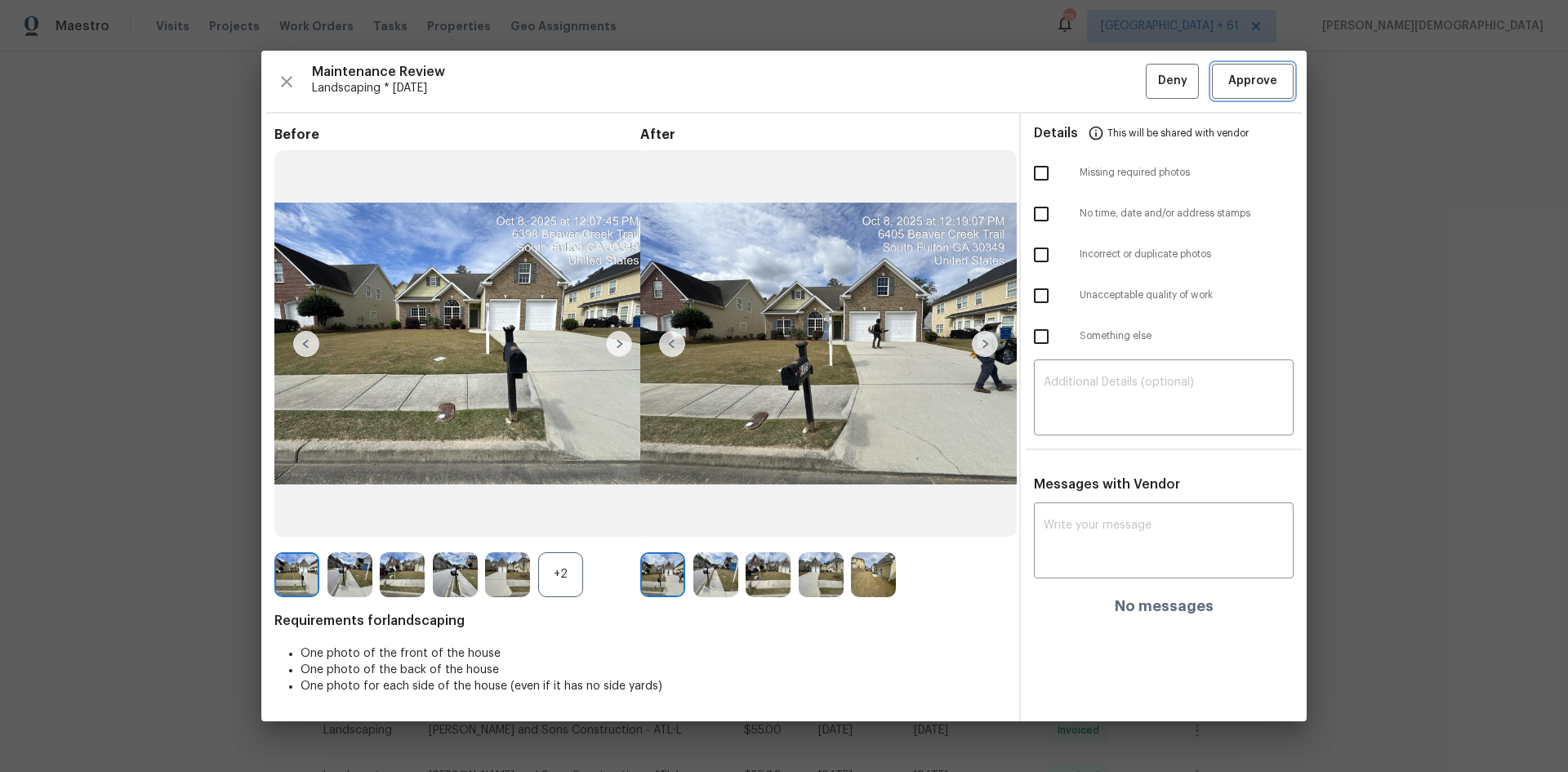
click at [1114, 87] on span "Approve" at bounding box center [1253, 81] width 49 height 21
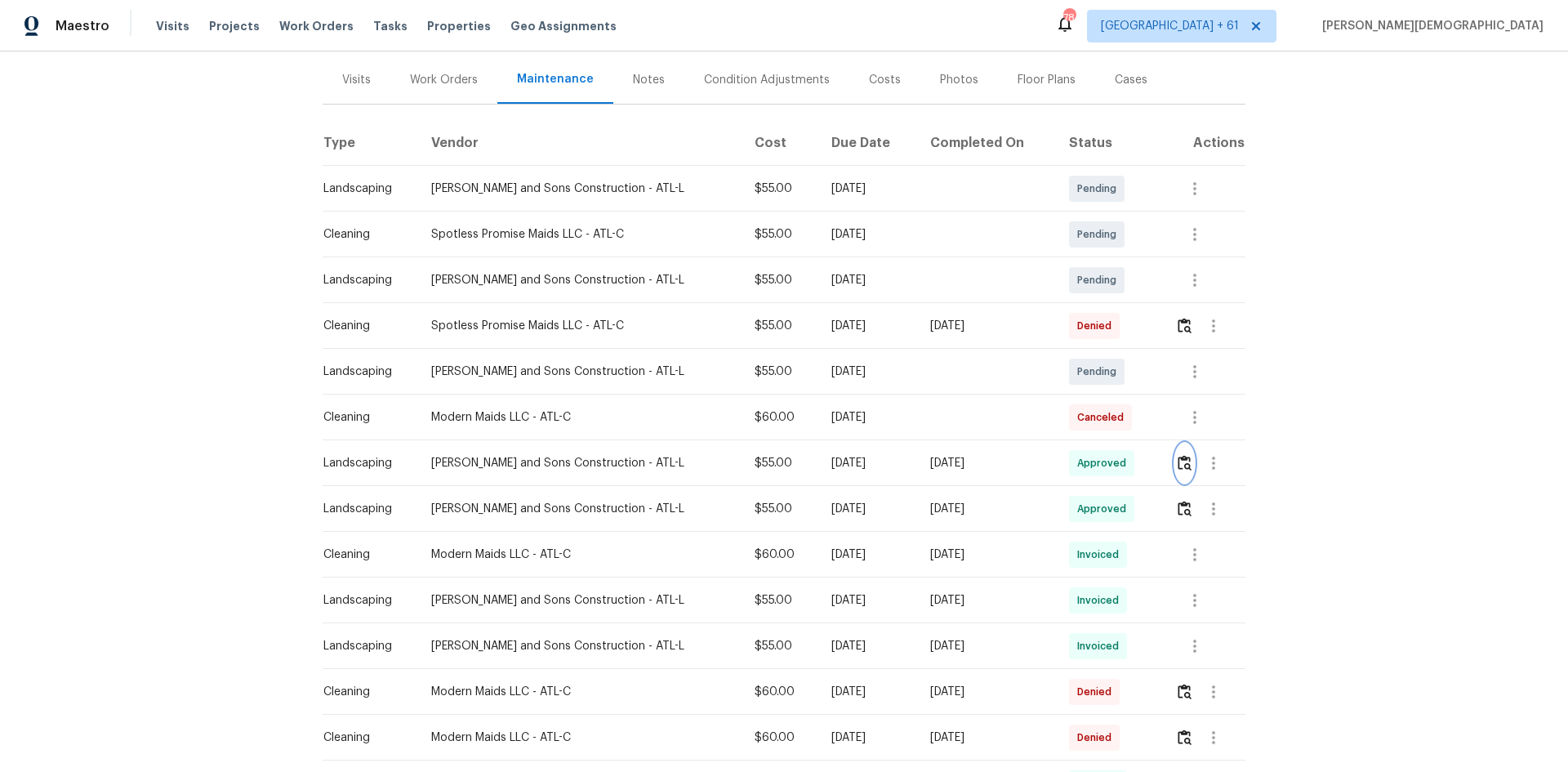
scroll to position [0, 0]
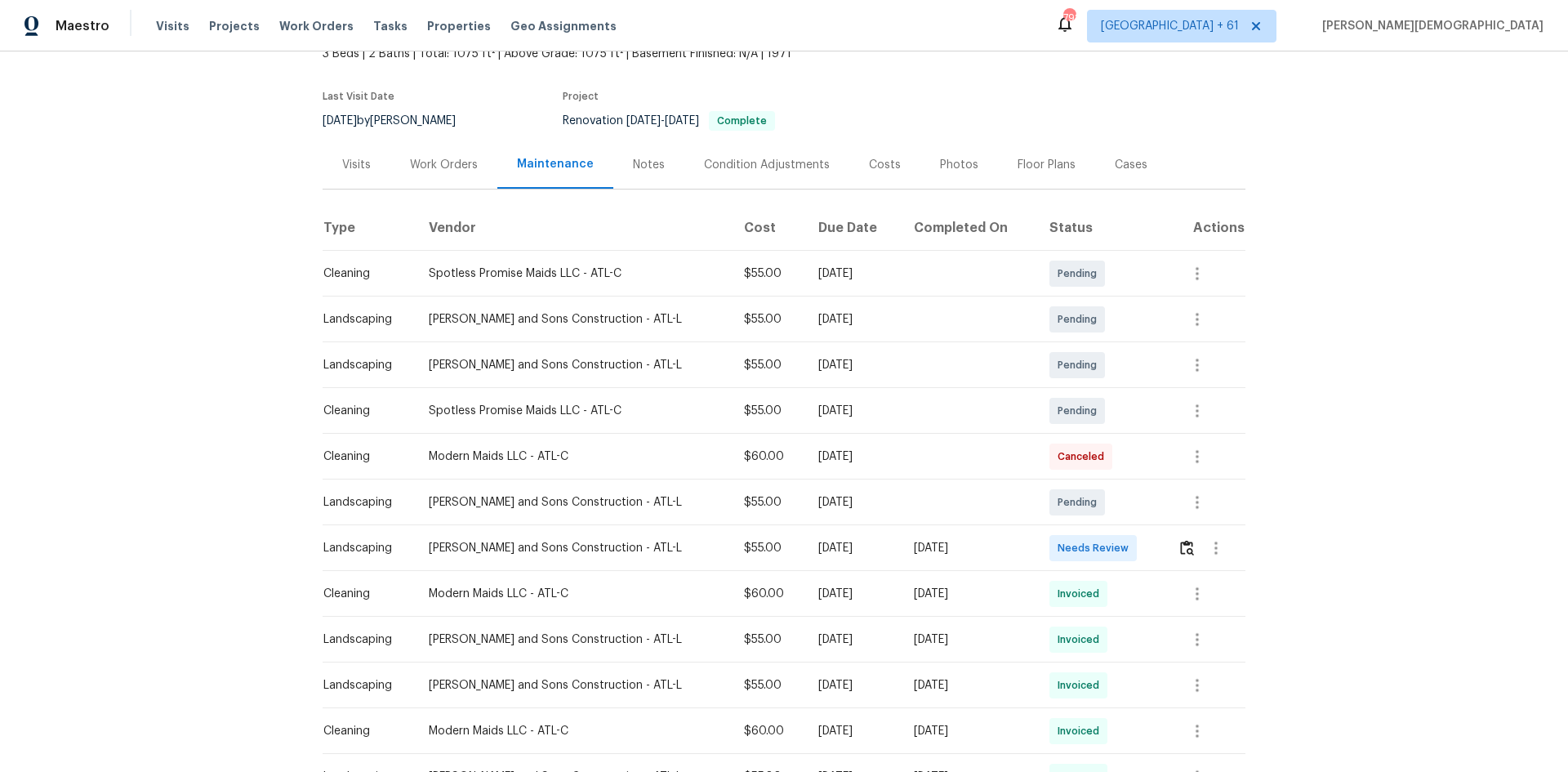
scroll to position [245, 0]
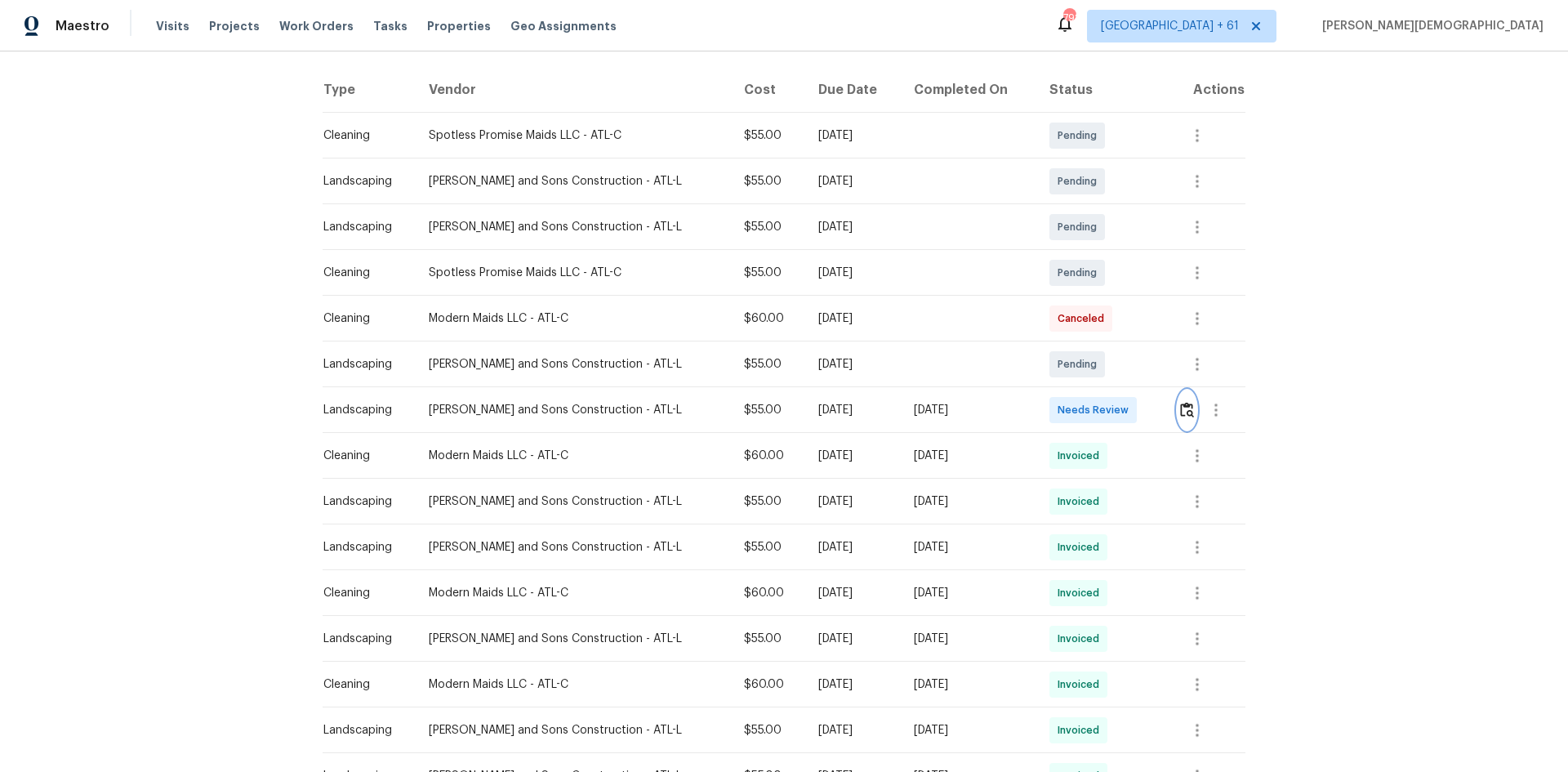
click at [1114, 406] on img "button" at bounding box center [1187, 410] width 14 height 16
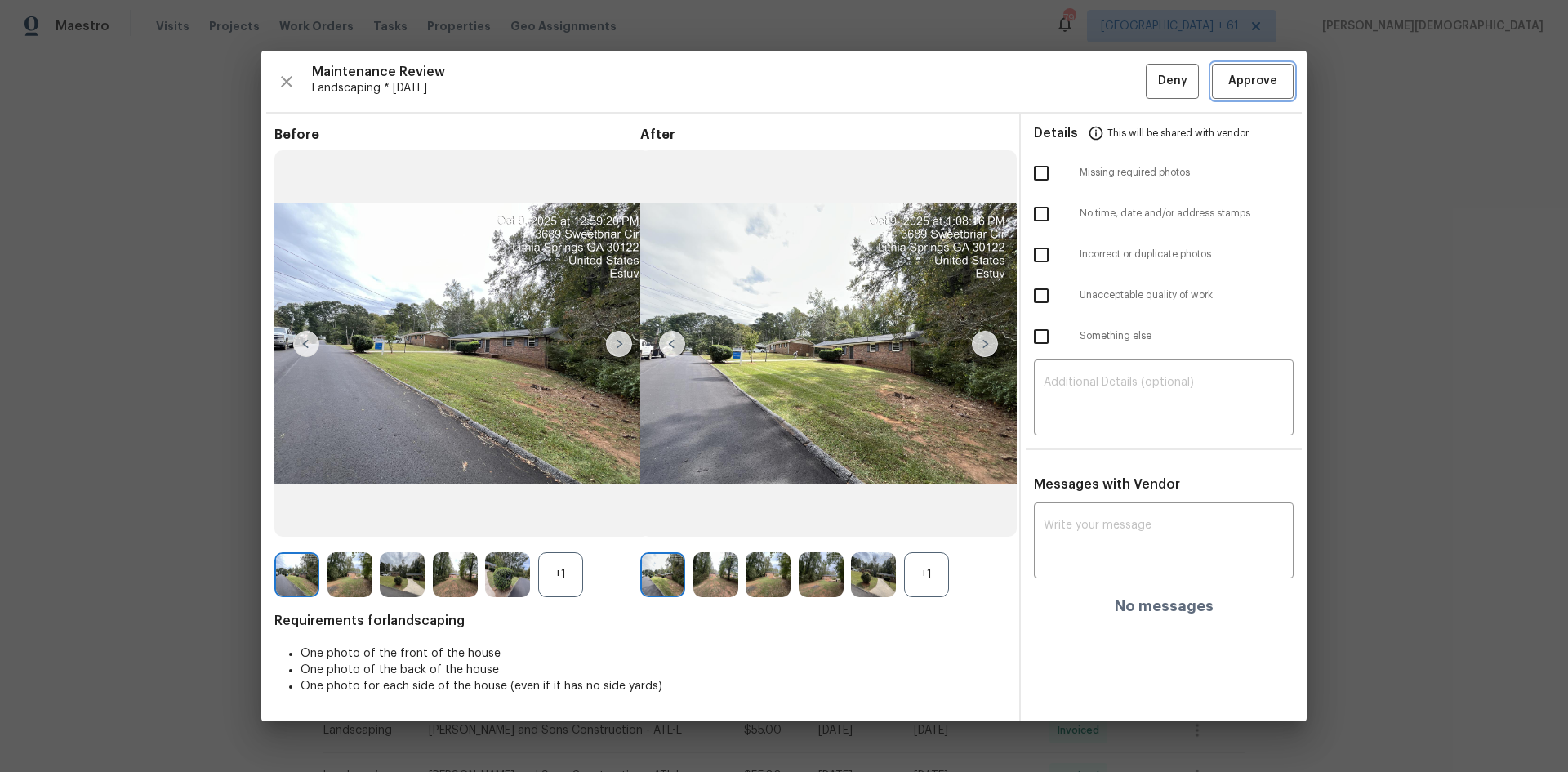
click at [1114, 71] on button "Approve" at bounding box center [1252, 81] width 82 height 36
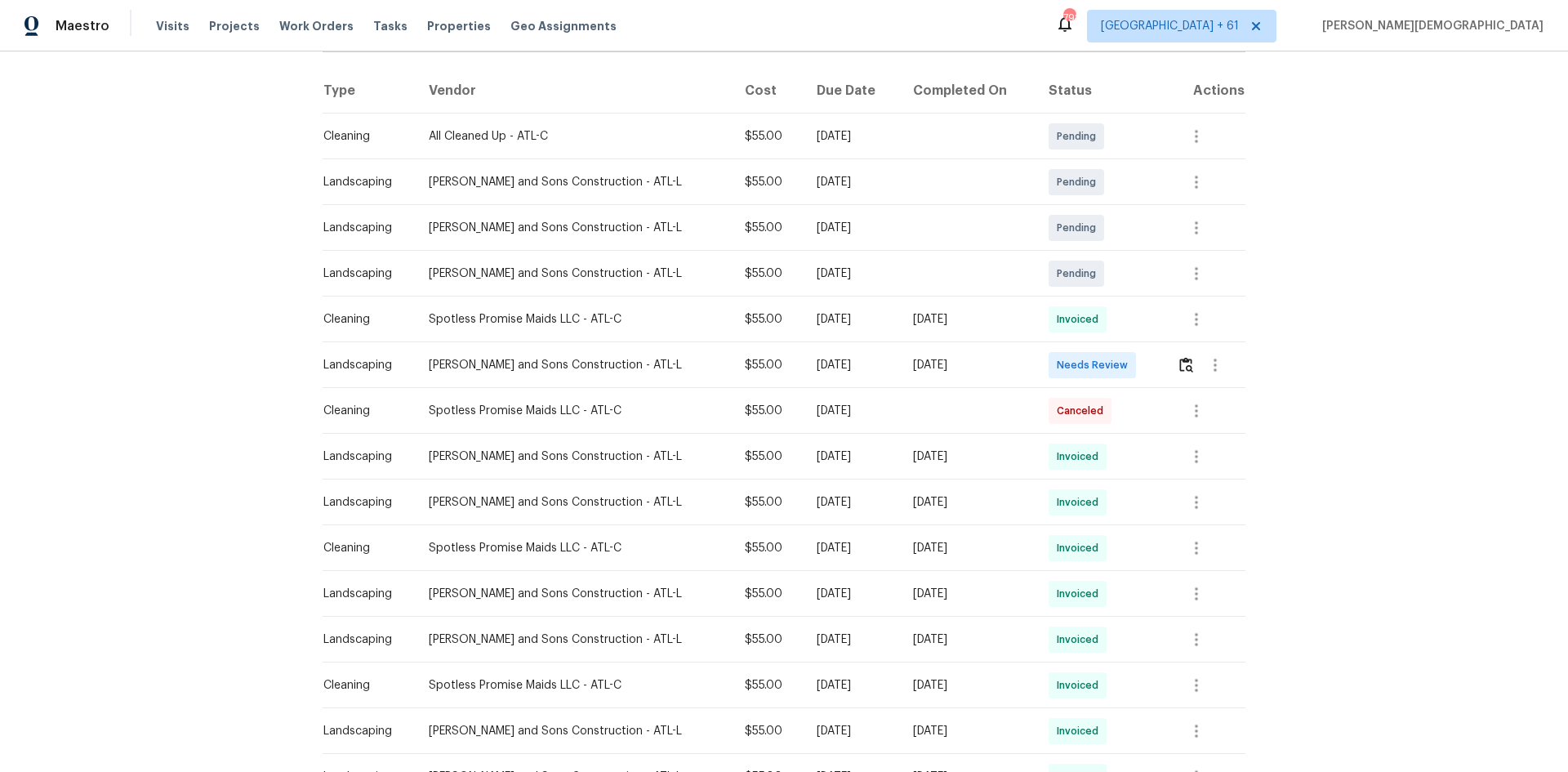
scroll to position [245, 0]
click at [1114, 358] on button "button" at bounding box center [1186, 365] width 19 height 40
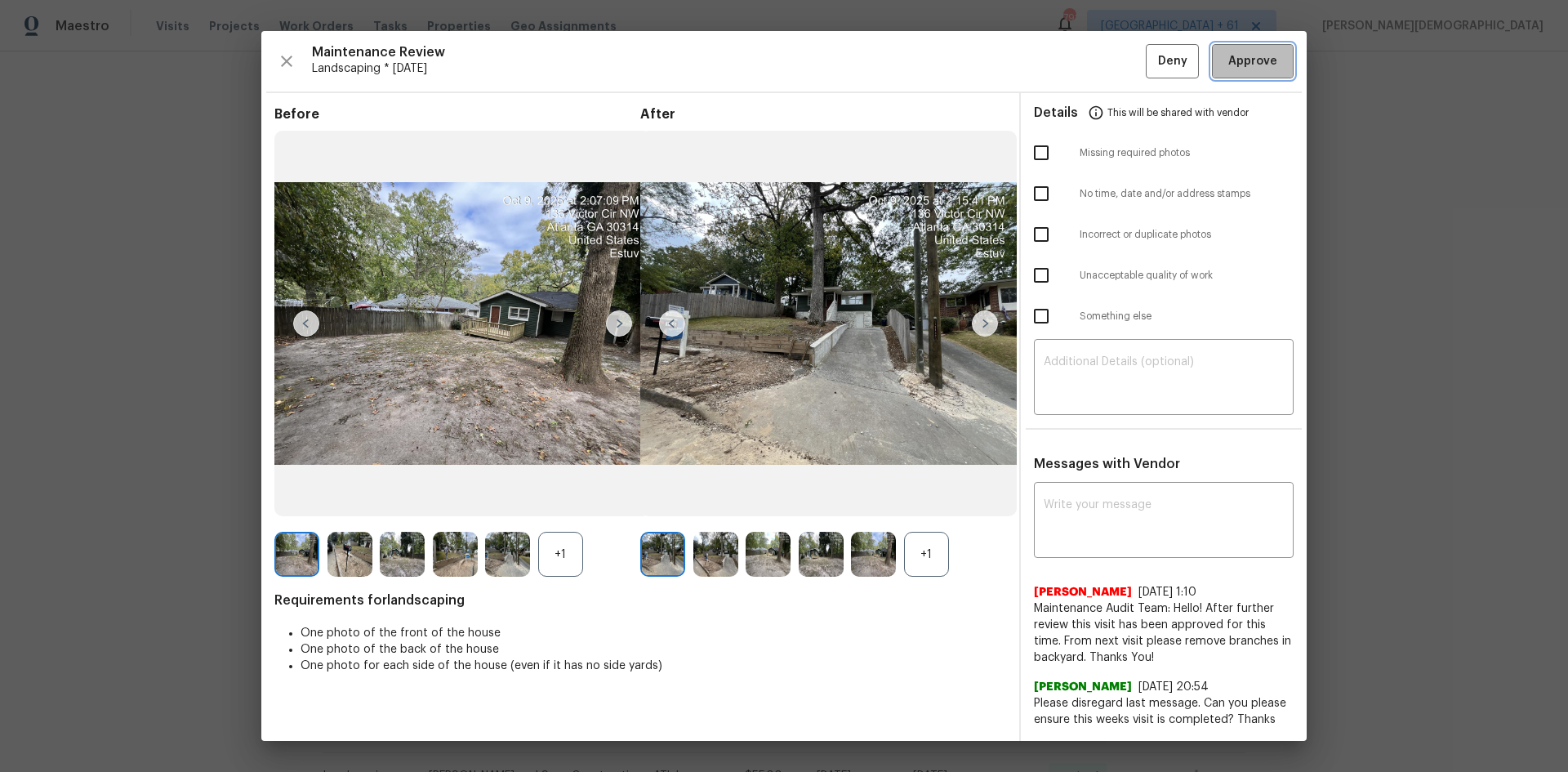
click at [1114, 54] on button "Approve" at bounding box center [1252, 62] width 82 height 36
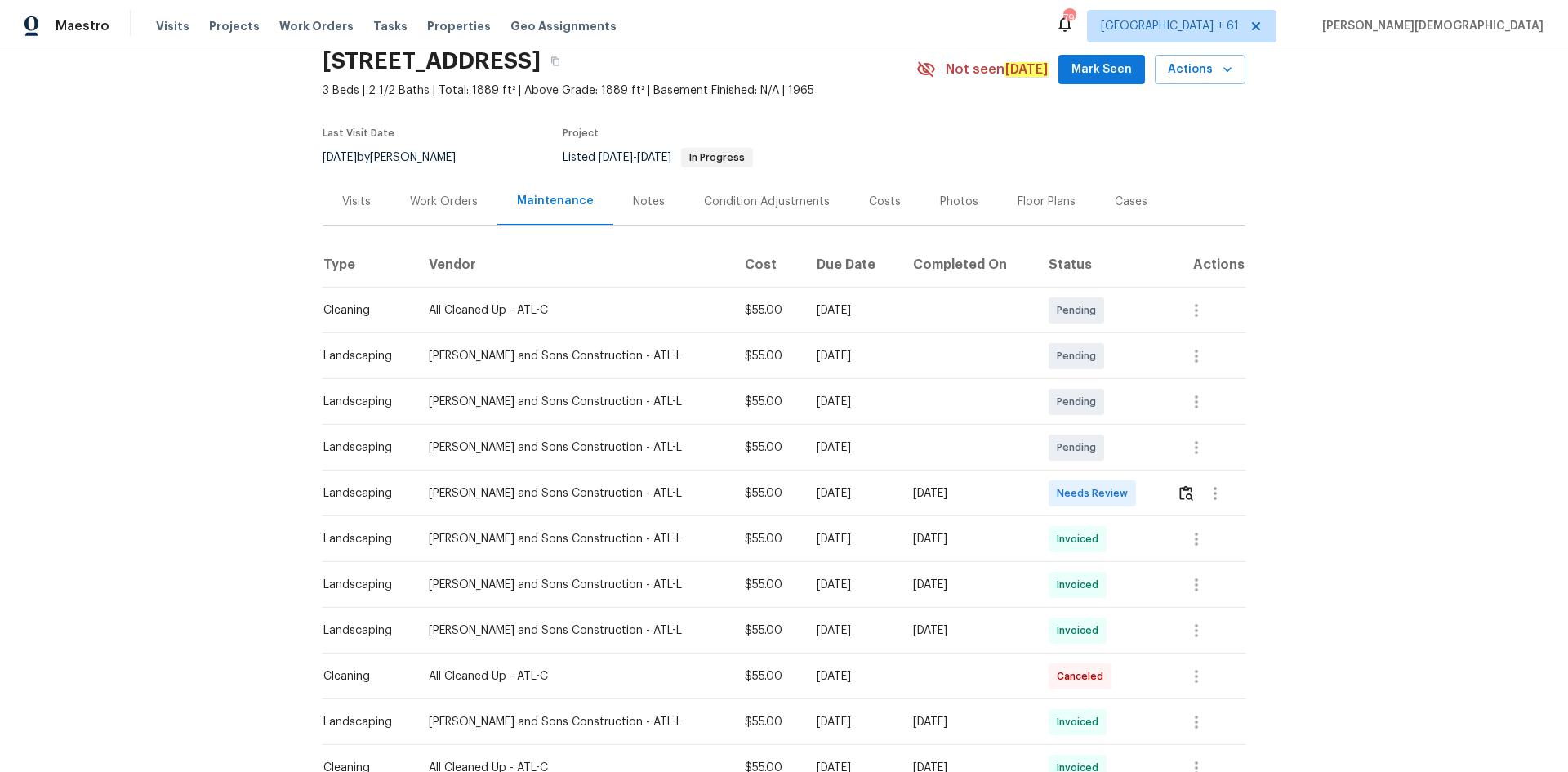
scroll to position [163, 0]
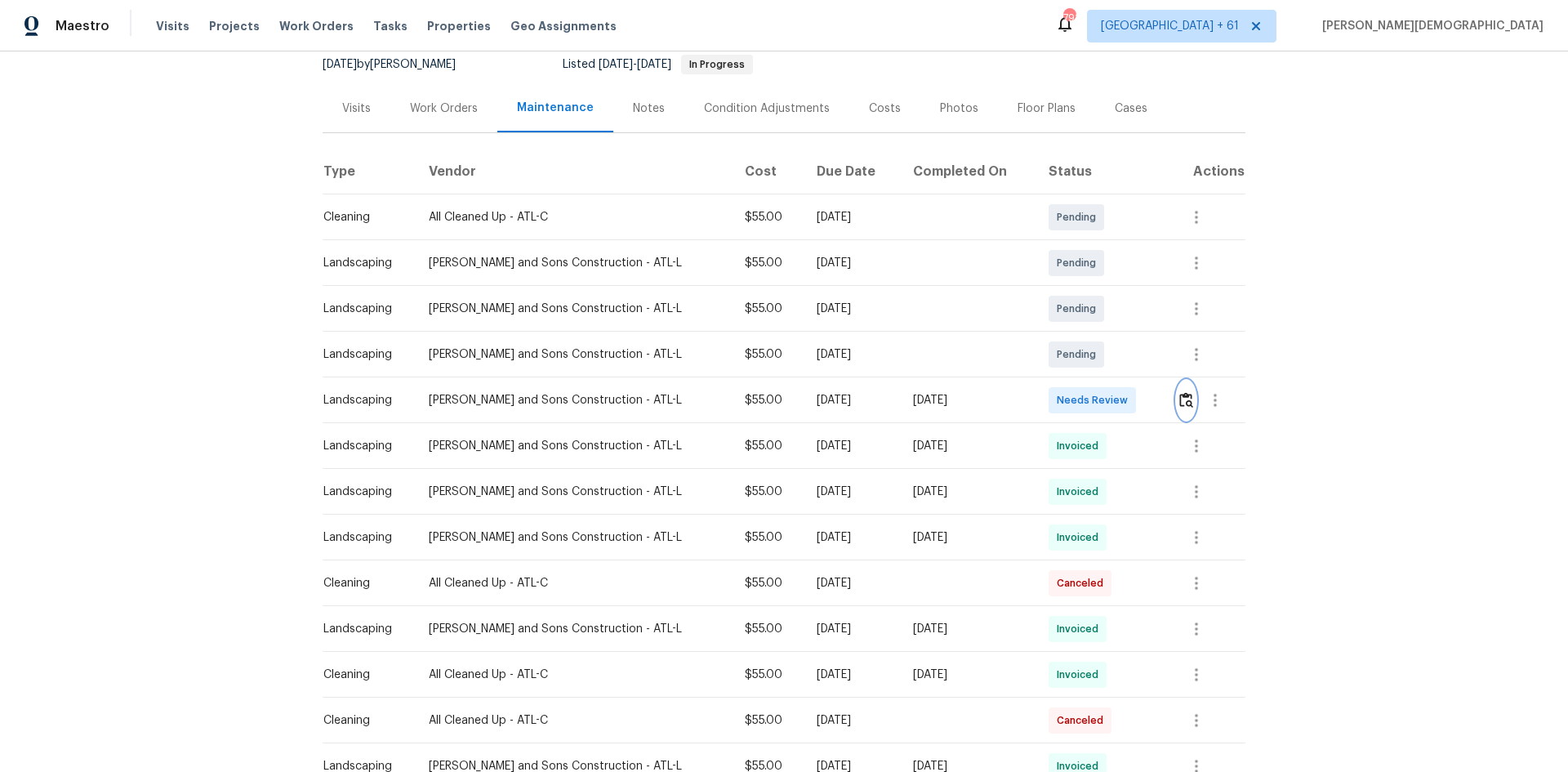
click at [1114, 392] on img "button" at bounding box center [1186, 400] width 14 height 16
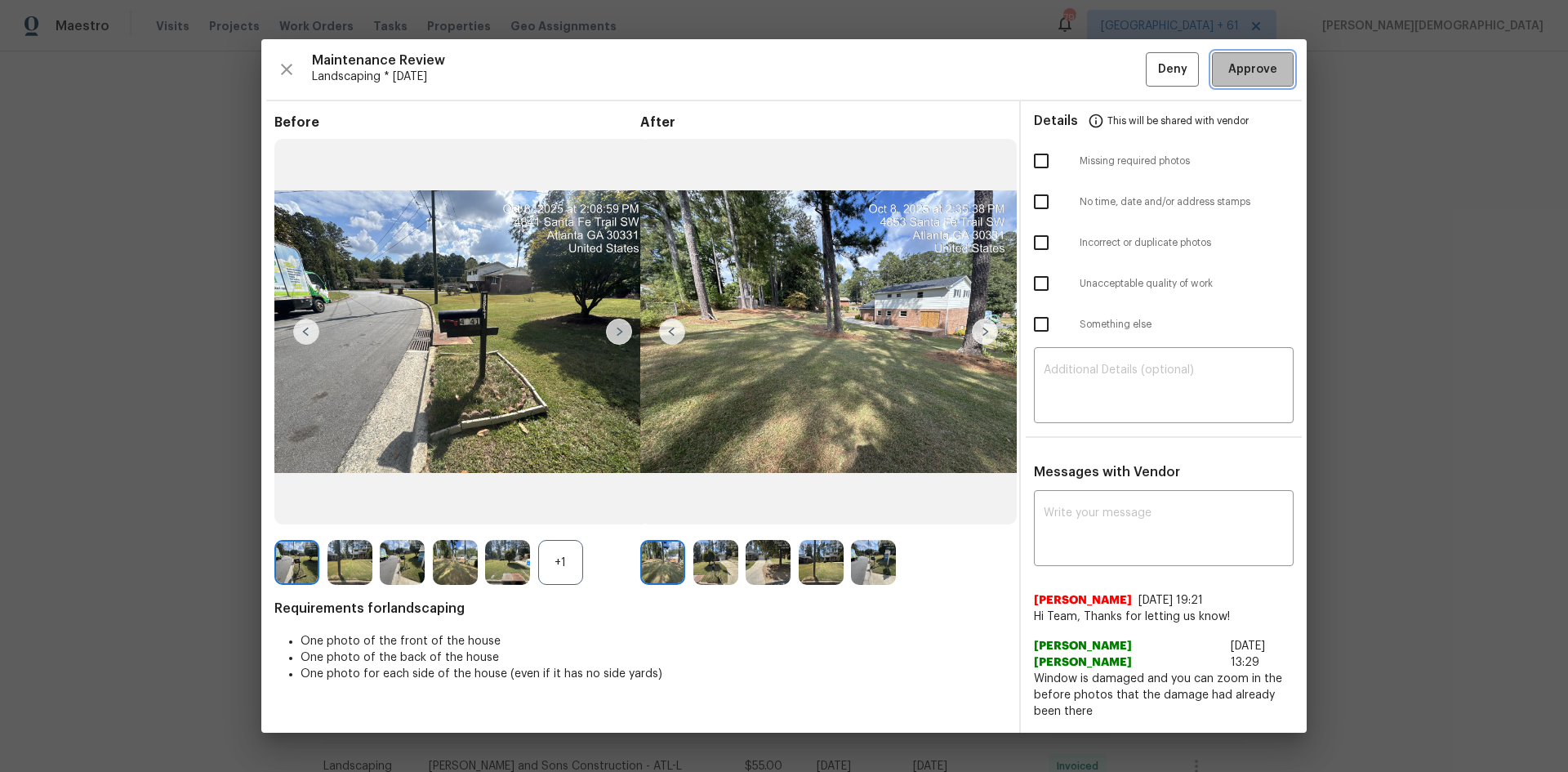
click at [1114, 87] on button "Approve" at bounding box center [1252, 70] width 82 height 36
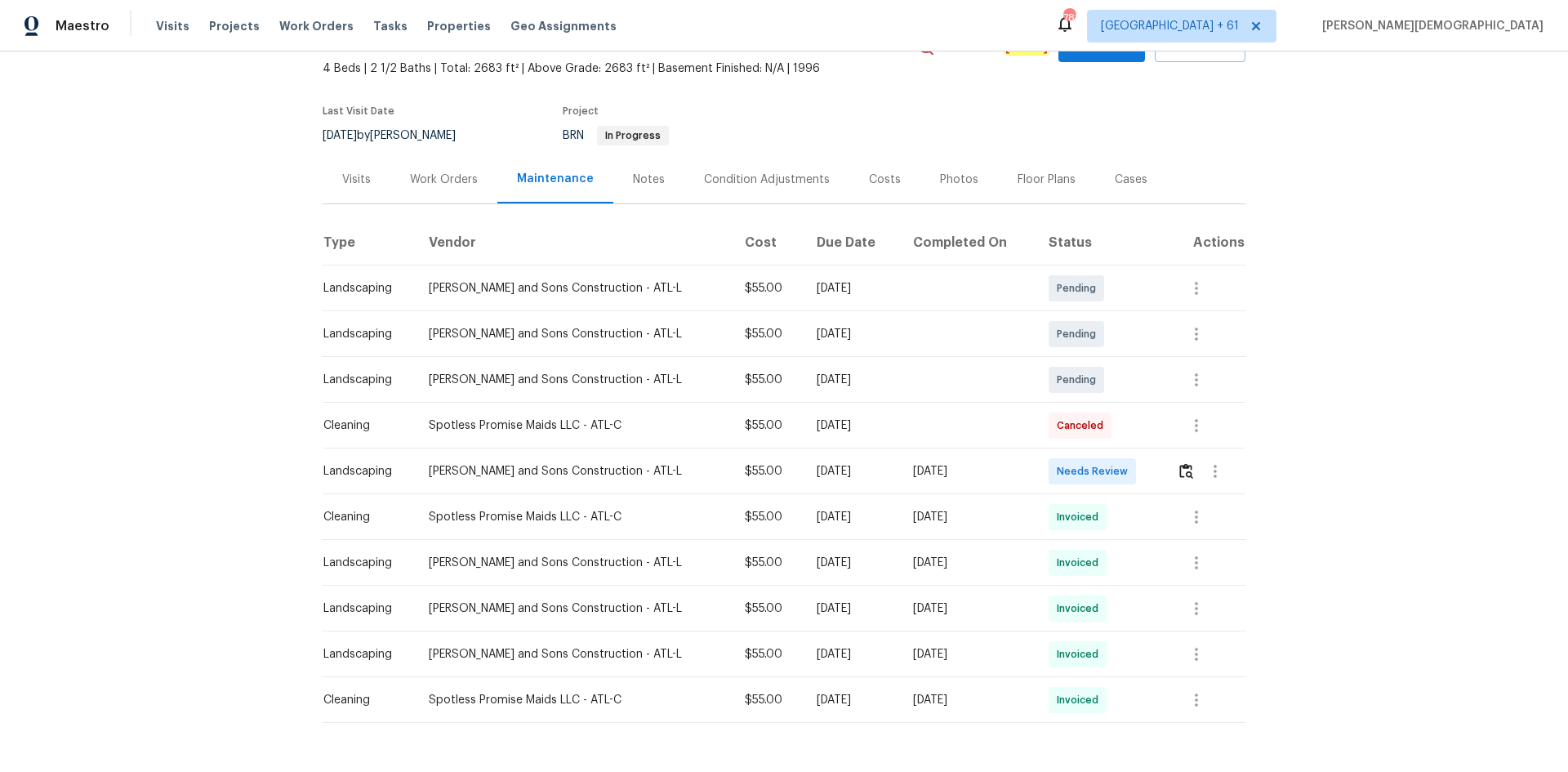
scroll to position [146, 0]
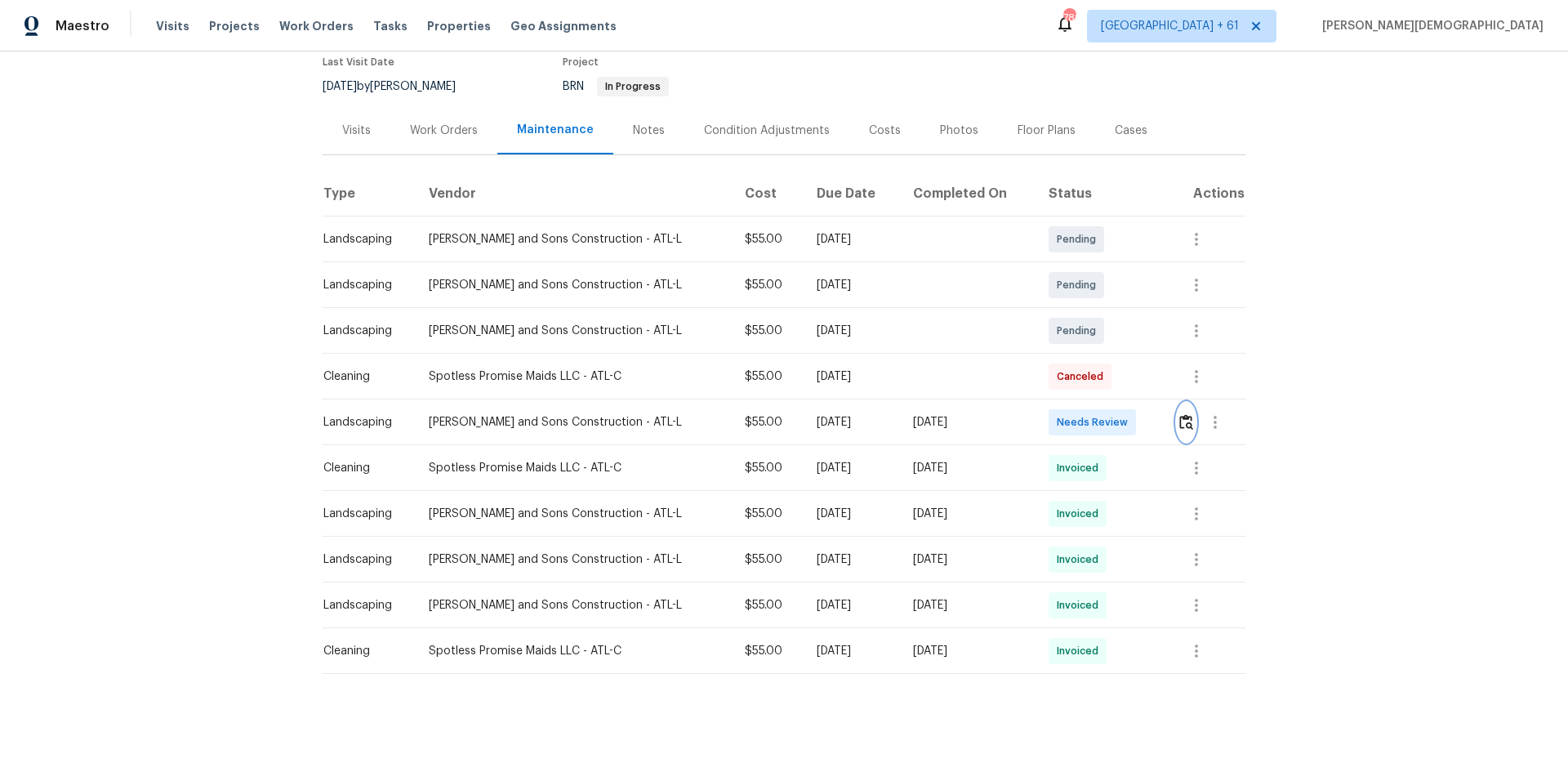
click at [844, 414] on img "button" at bounding box center [1186, 422] width 14 height 16
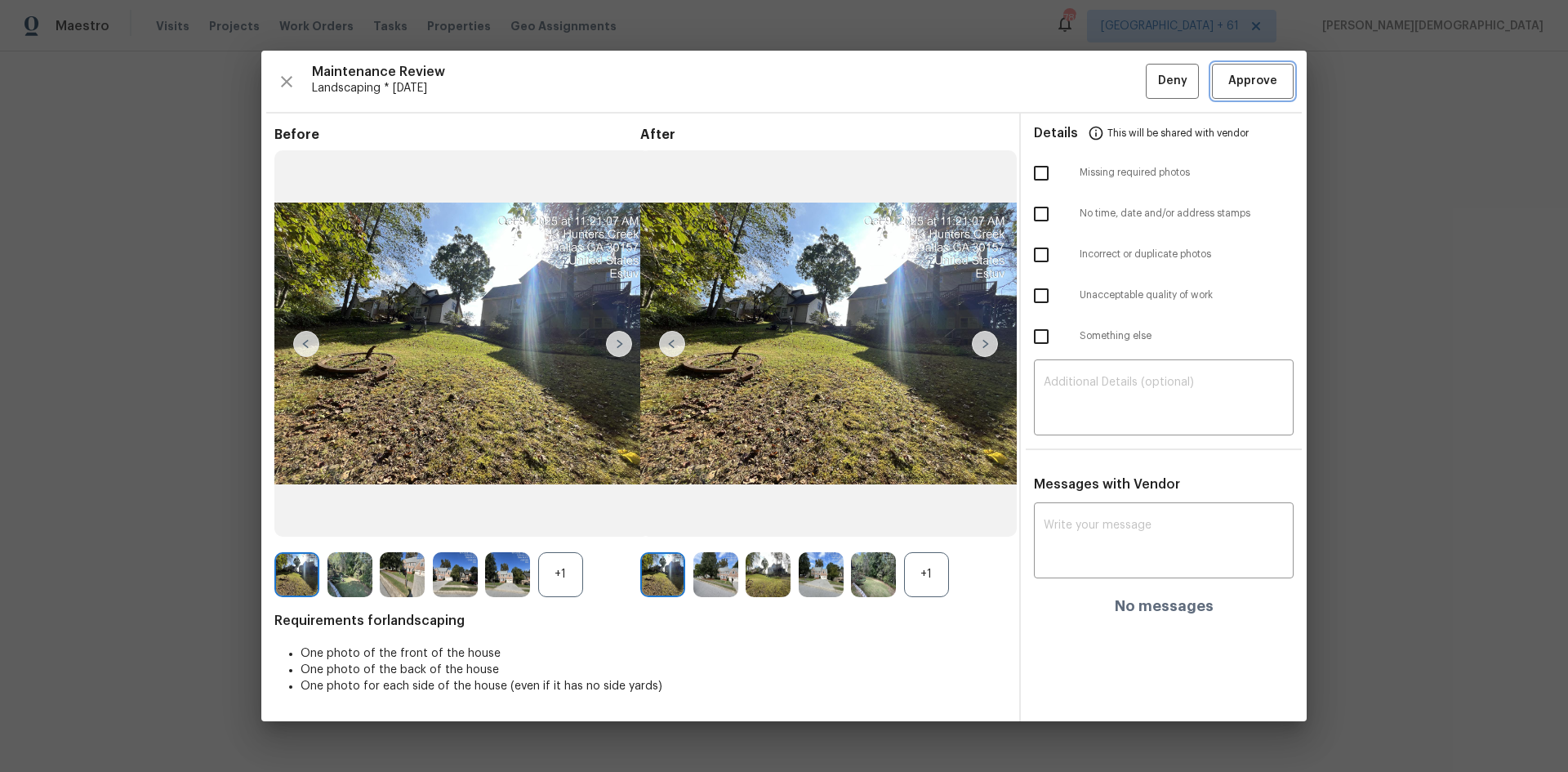
click at [844, 78] on span "Approve" at bounding box center [1253, 81] width 49 height 21
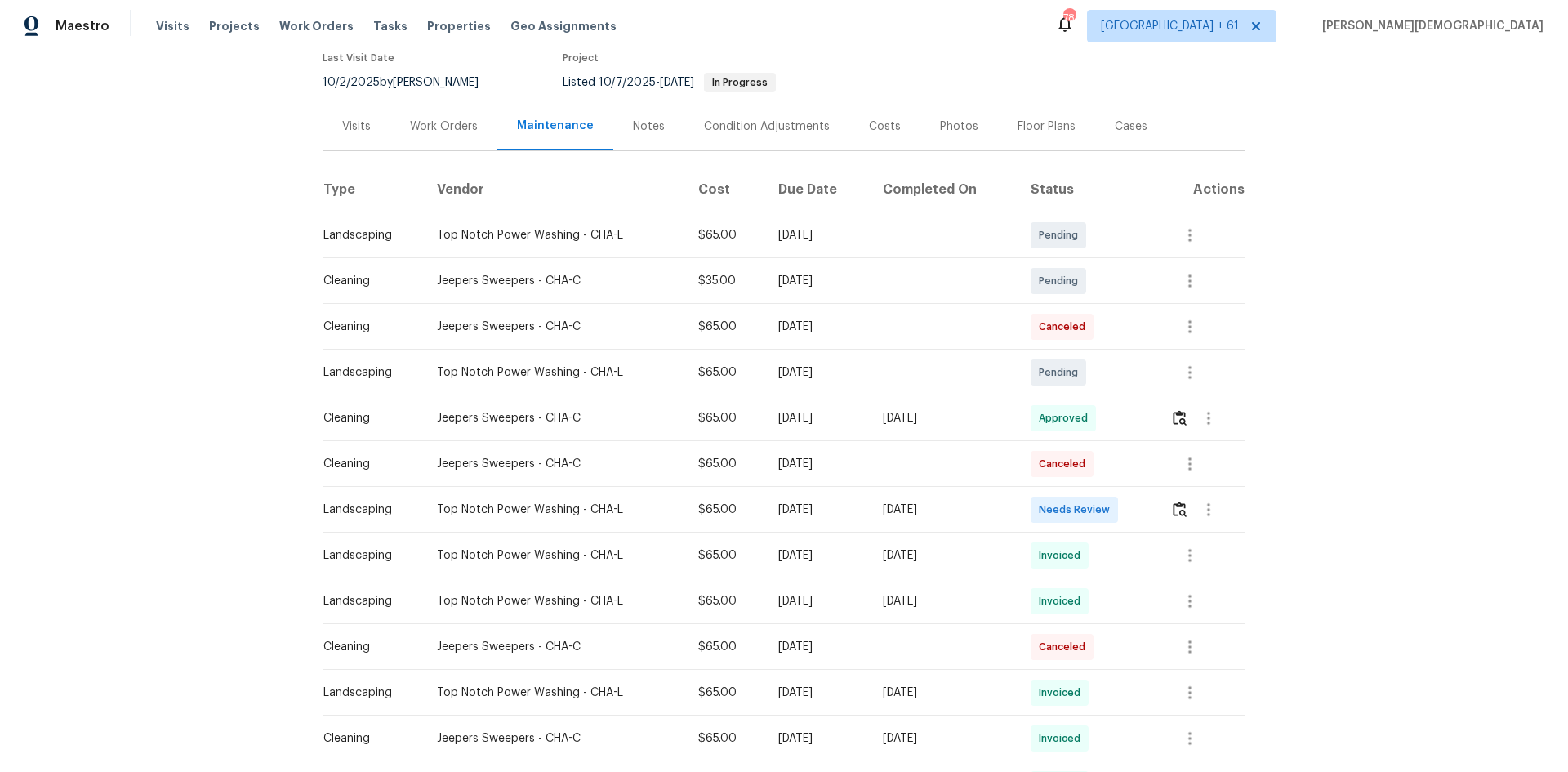
scroll to position [245, 0]
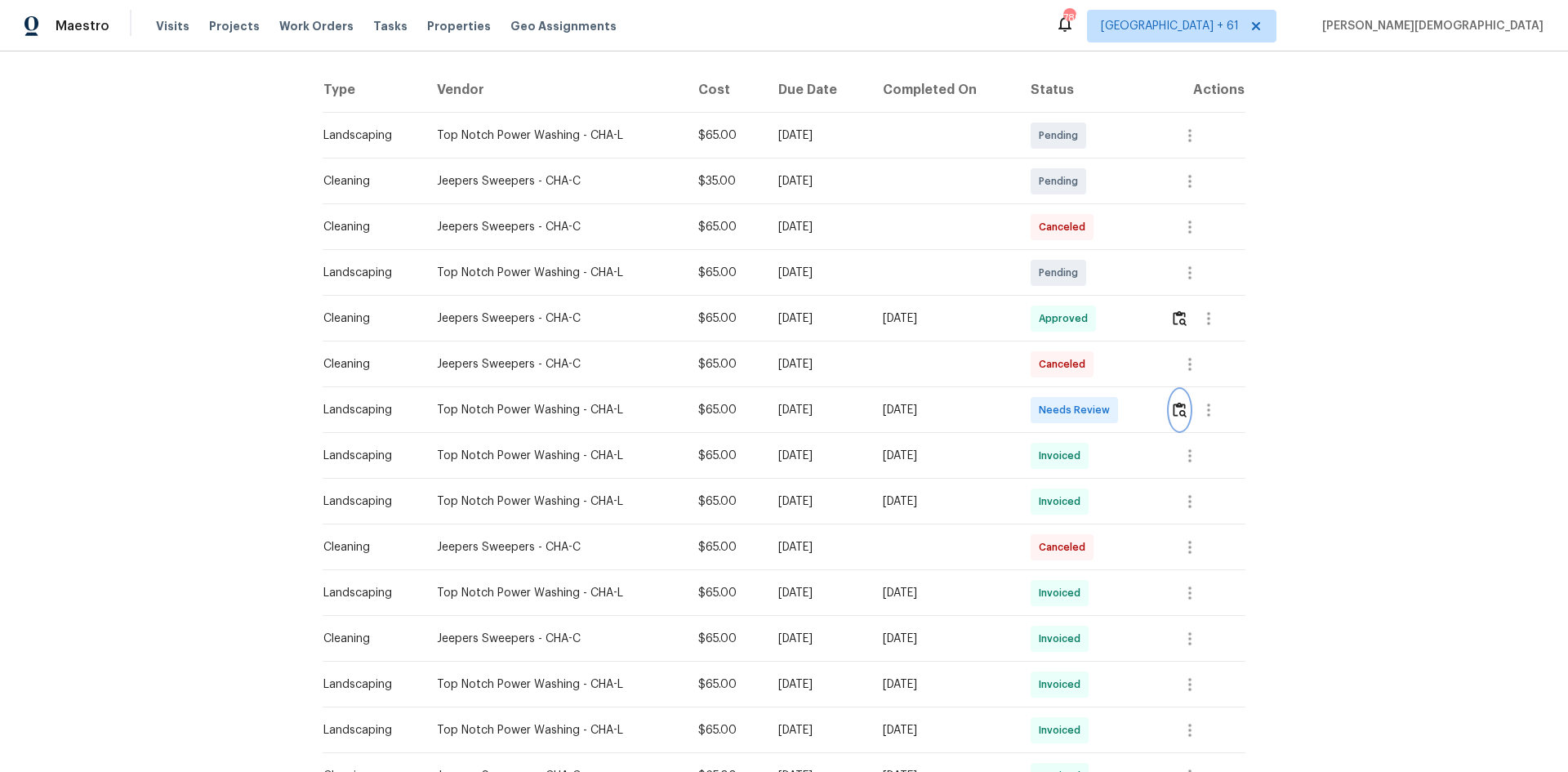
click at [844, 402] on img "button" at bounding box center [1180, 410] width 14 height 16
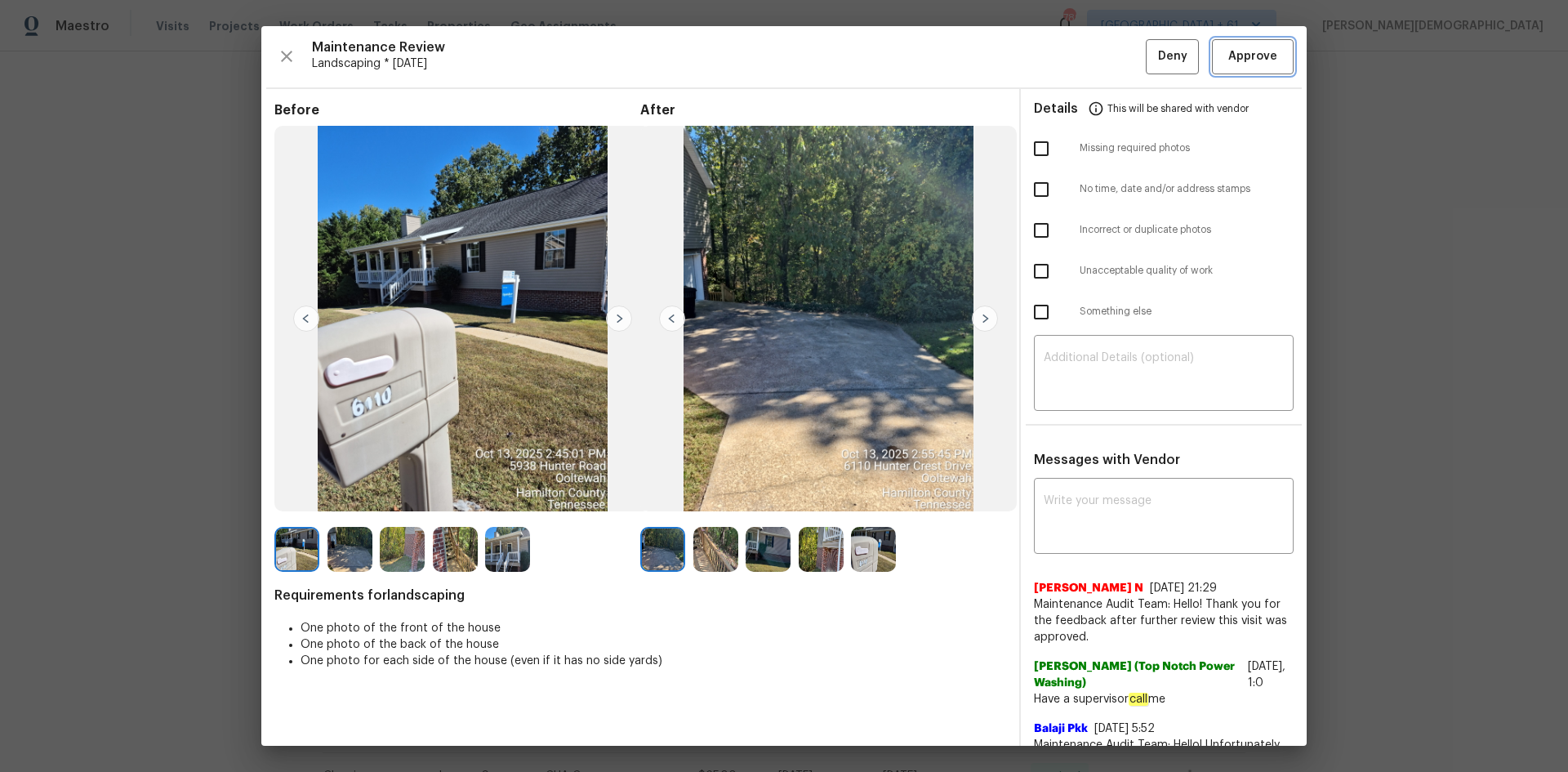
click at [844, 58] on span "Approve" at bounding box center [1253, 56] width 49 height 21
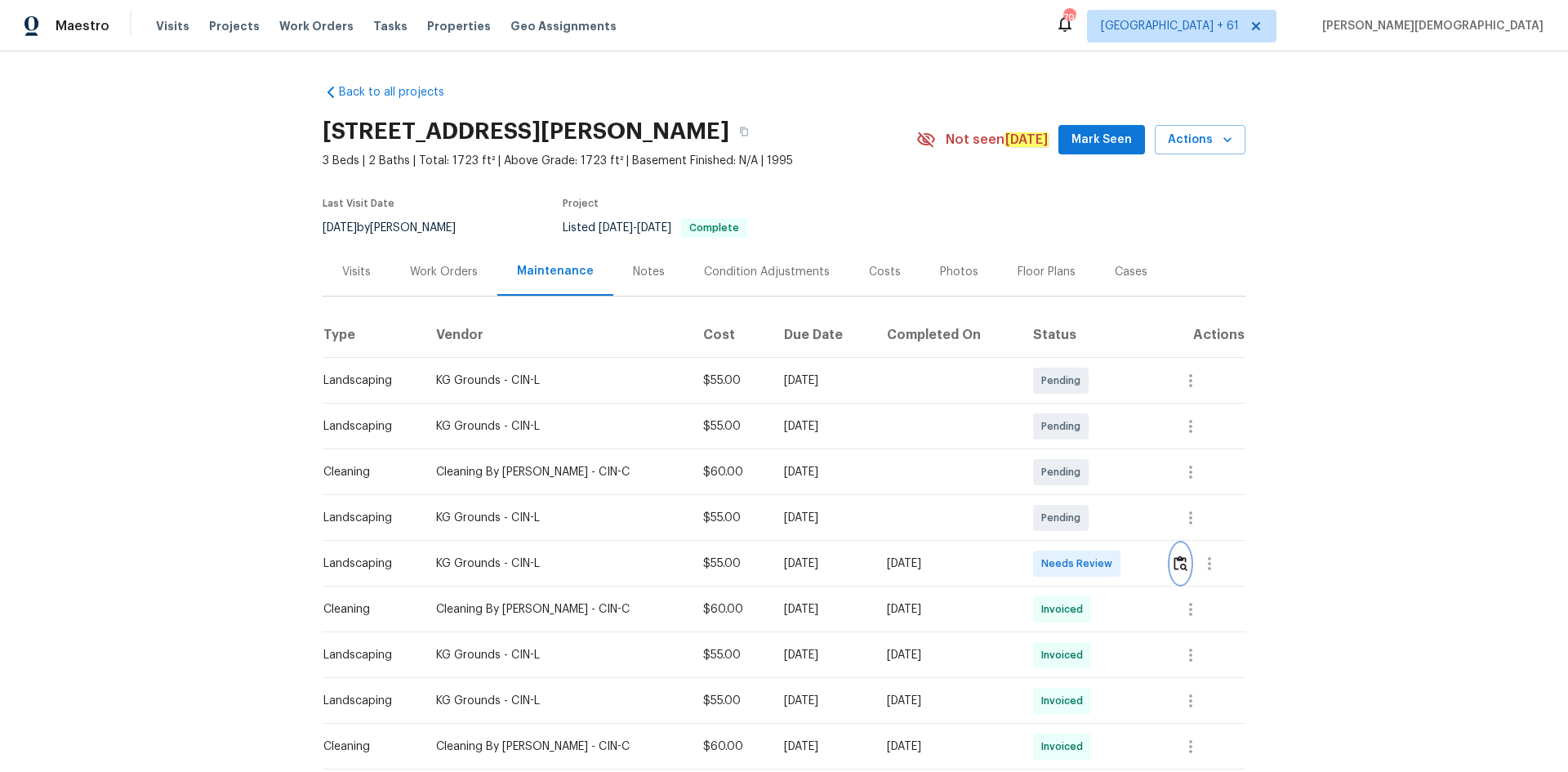
click at [1114, 516] on img "button" at bounding box center [1180, 563] width 14 height 16
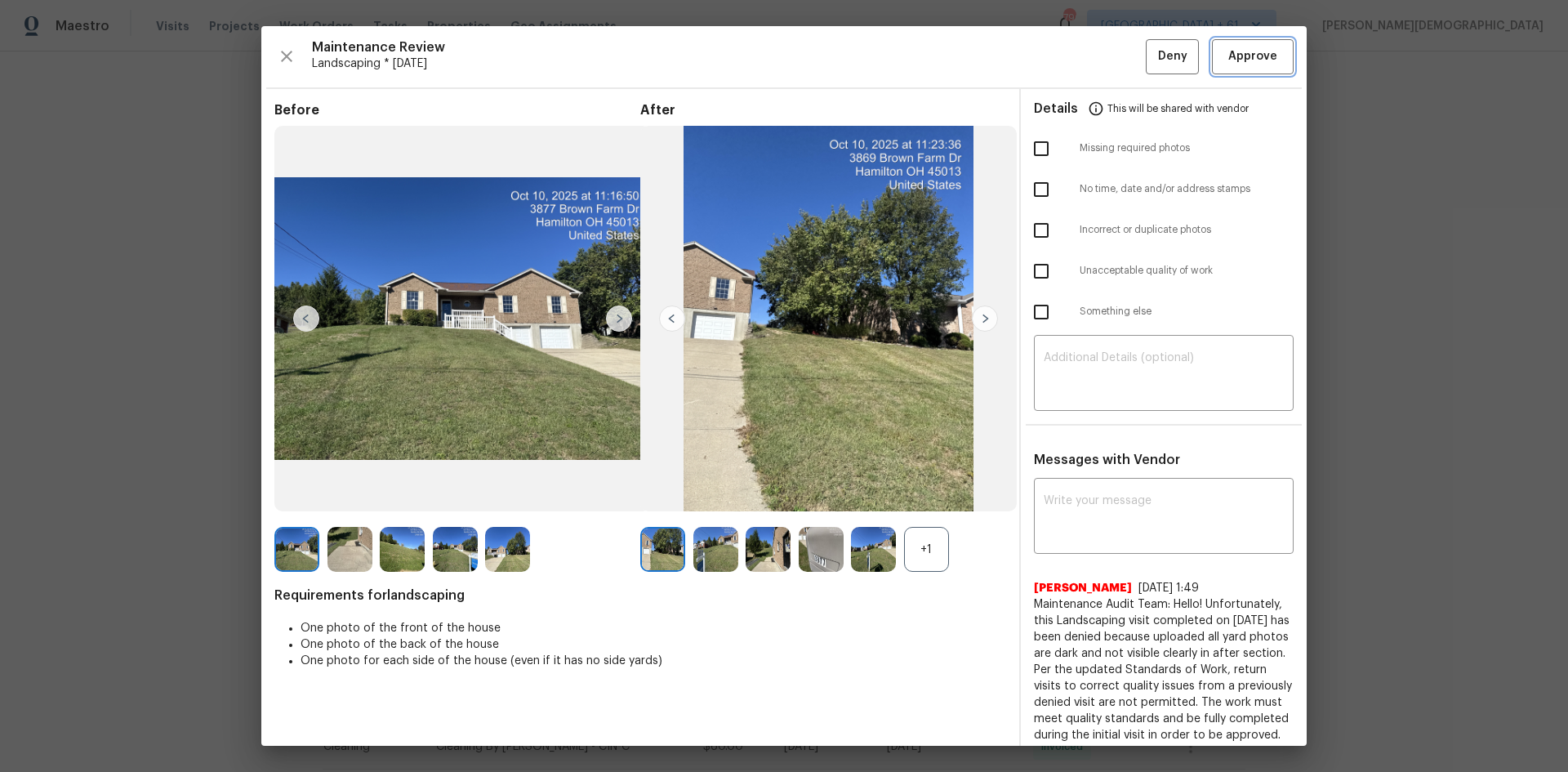
click at [1114, 53] on span "Approve" at bounding box center [1253, 56] width 49 height 21
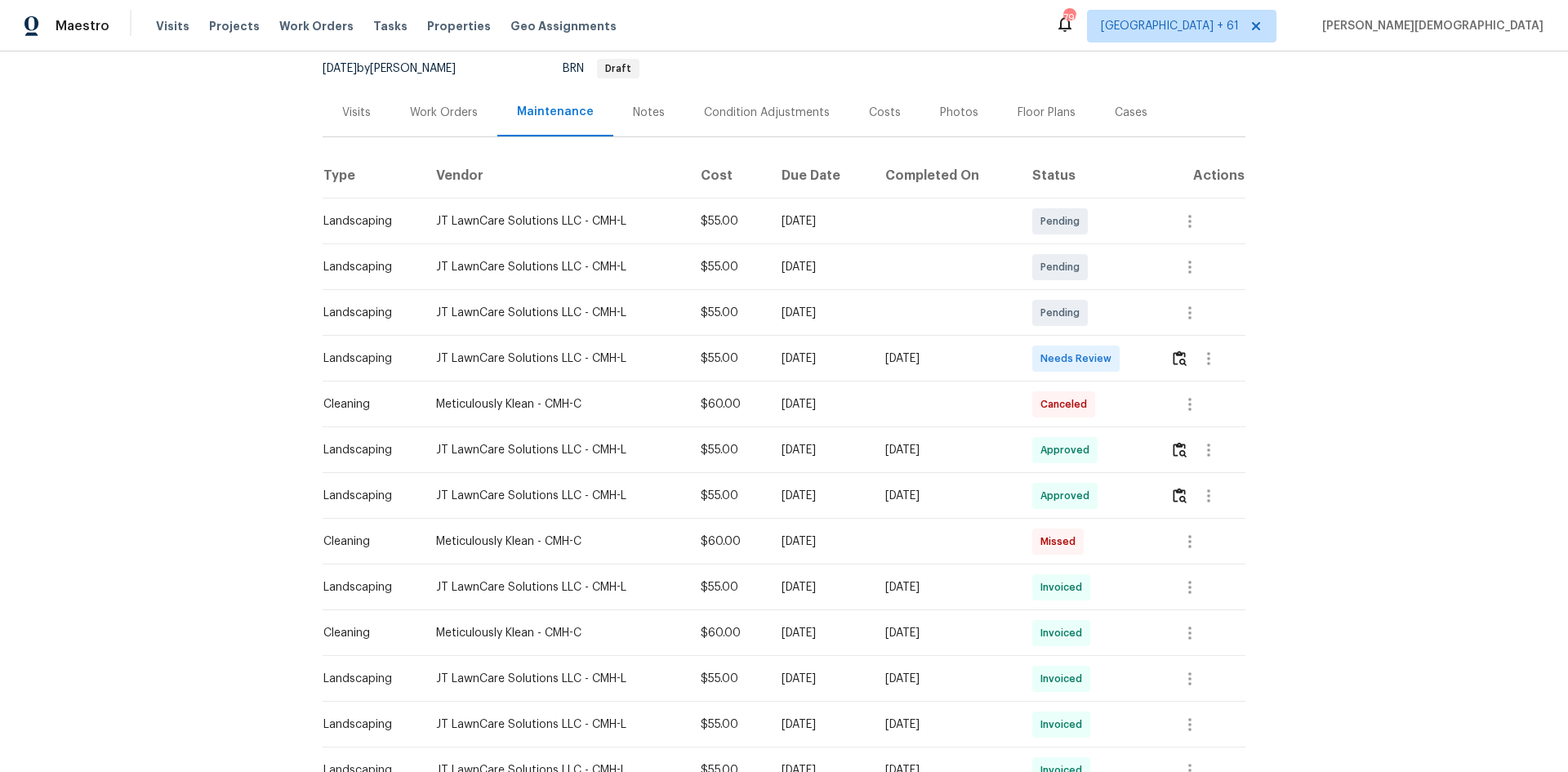
scroll to position [245, 0]
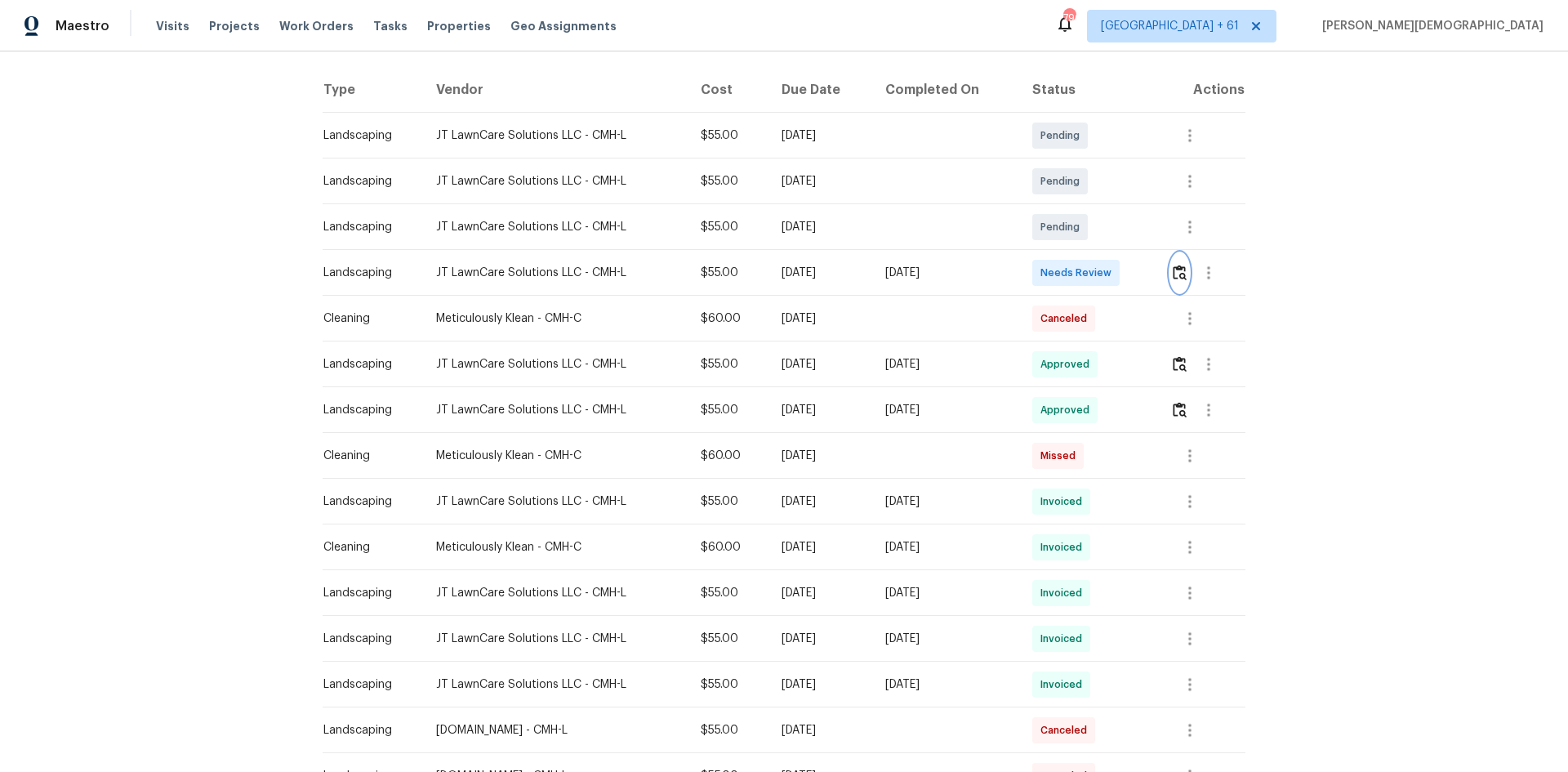
click at [844, 274] on button "button" at bounding box center [1179, 273] width 19 height 40
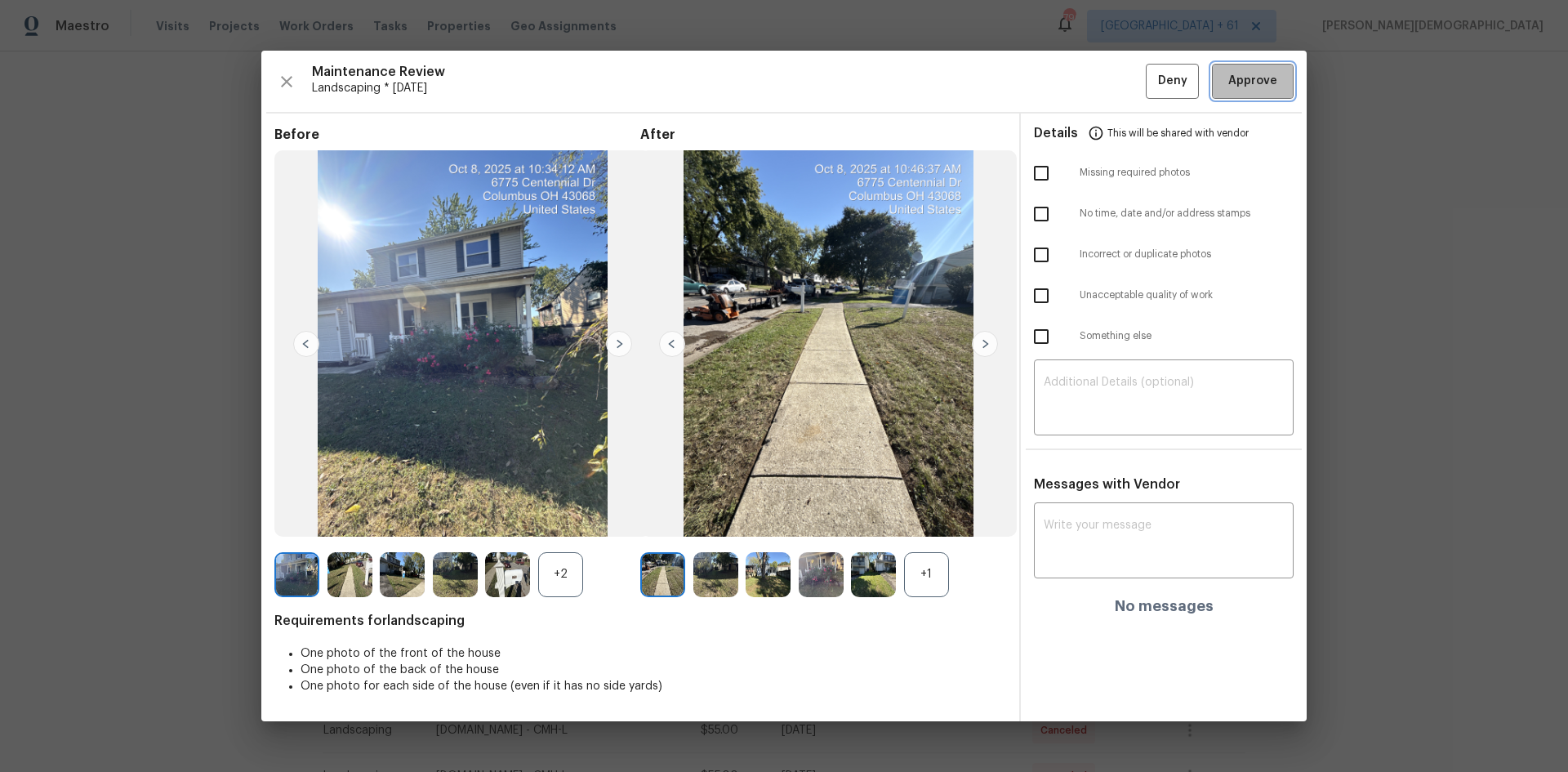
click at [844, 75] on span "Approve" at bounding box center [1253, 81] width 55 height 21
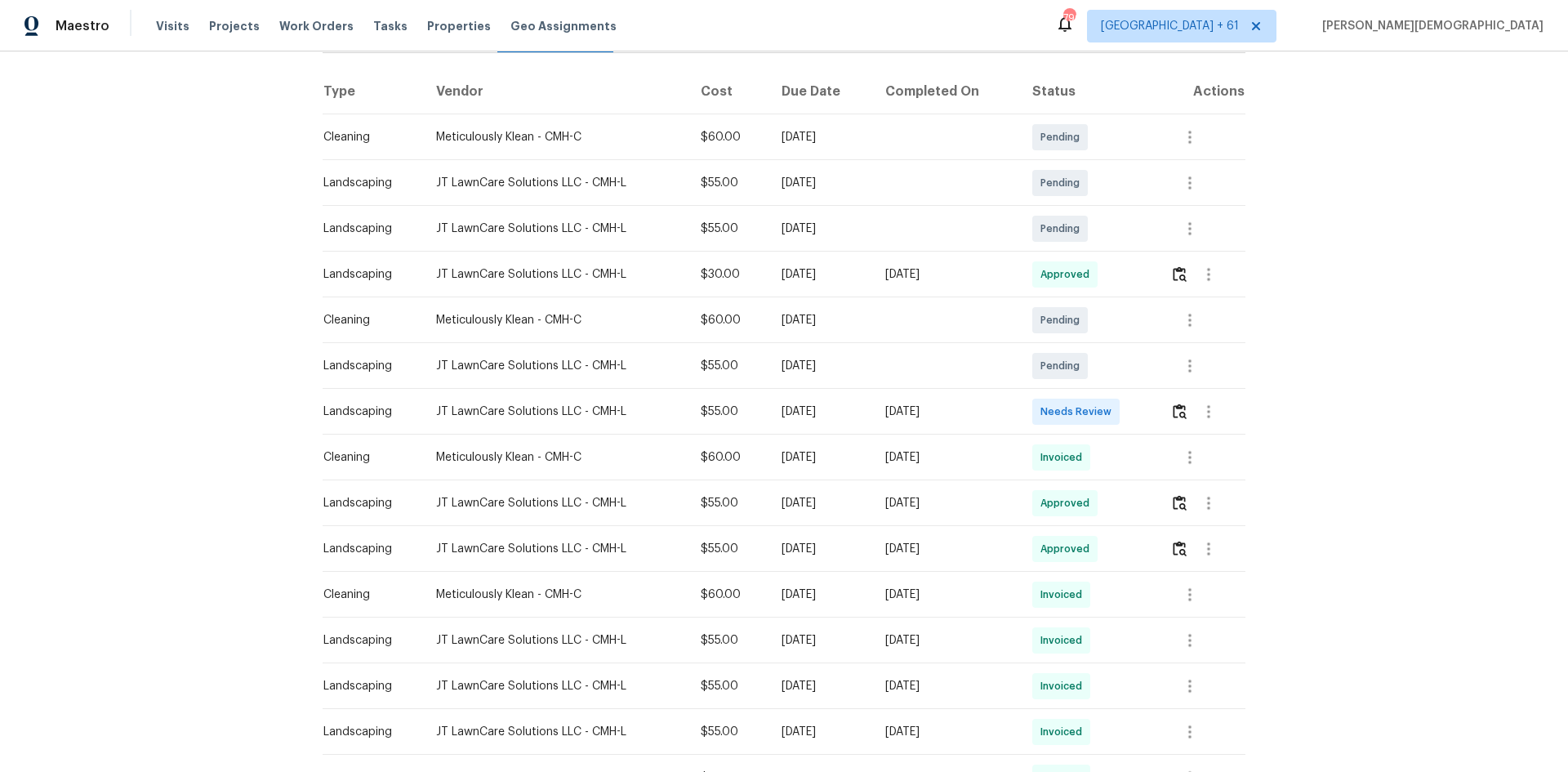
scroll to position [245, 0]
click at [844, 392] on button "button" at bounding box center [1179, 410] width 19 height 40
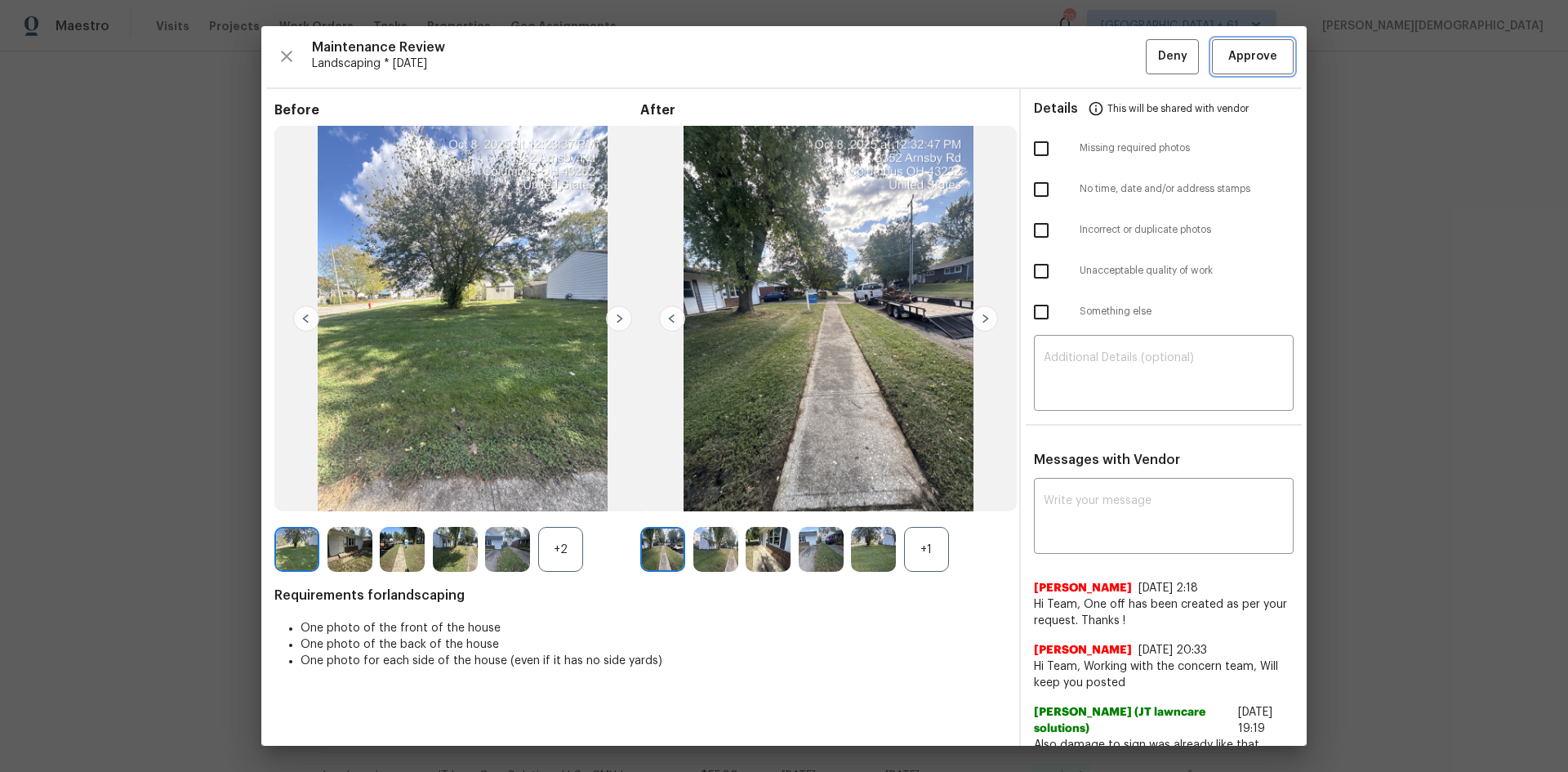
click at [844, 52] on span "Approve" at bounding box center [1253, 56] width 49 height 21
